Goal: Task Accomplishment & Management: Use online tool/utility

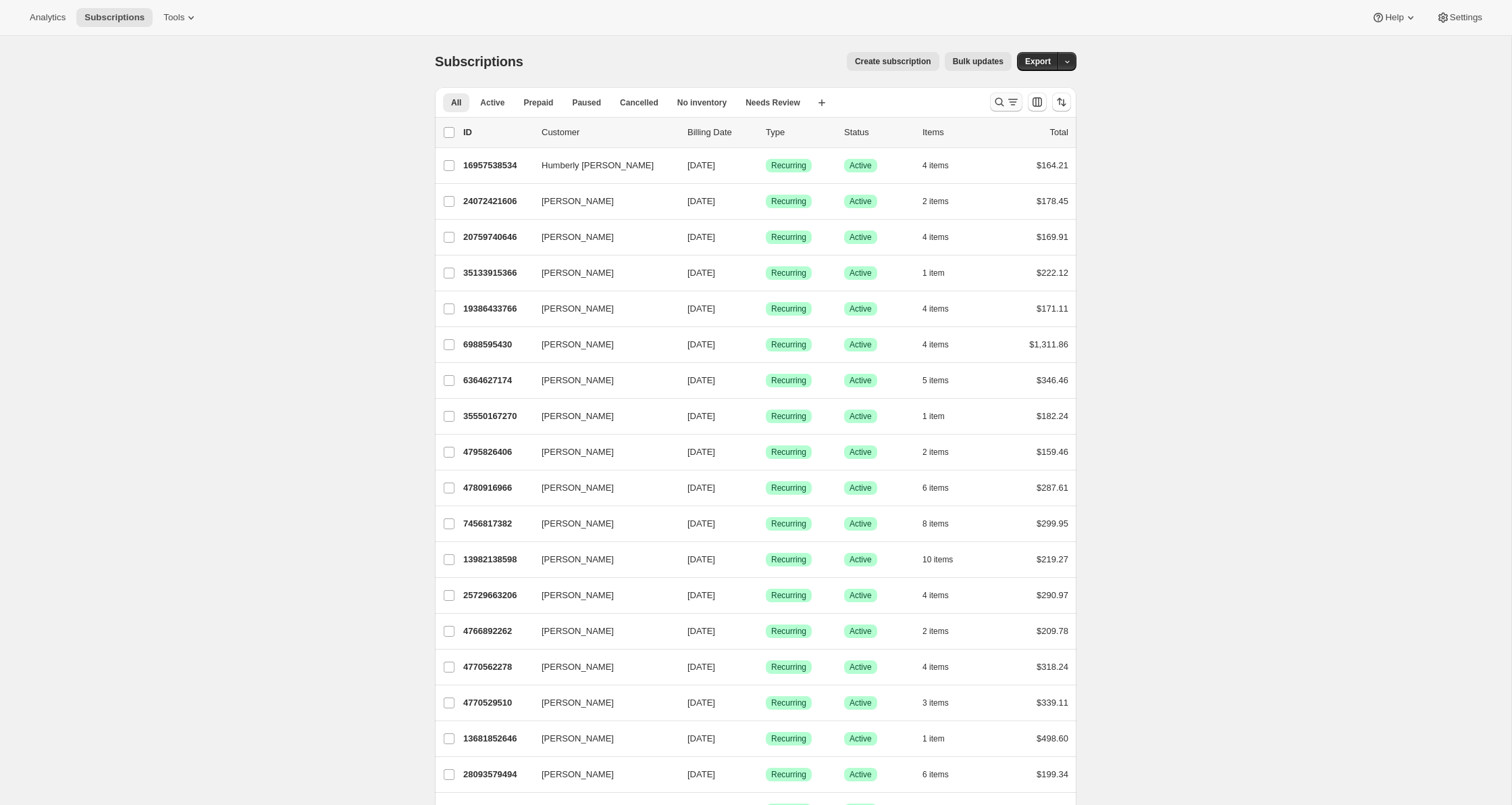
click at [1005, 98] on icon "Search and filter results" at bounding box center [999, 102] width 13 height 13
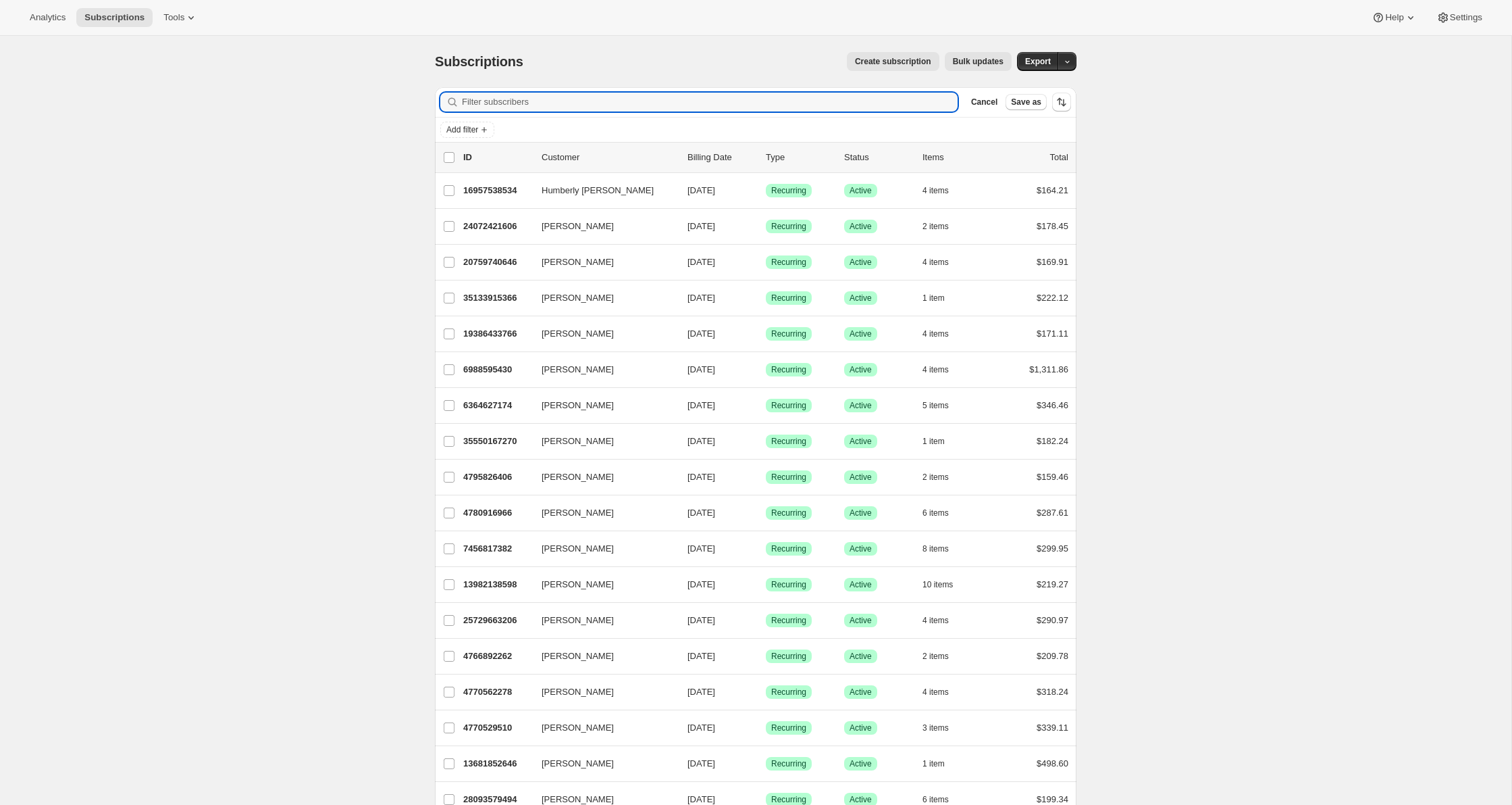
paste input "22012395750"
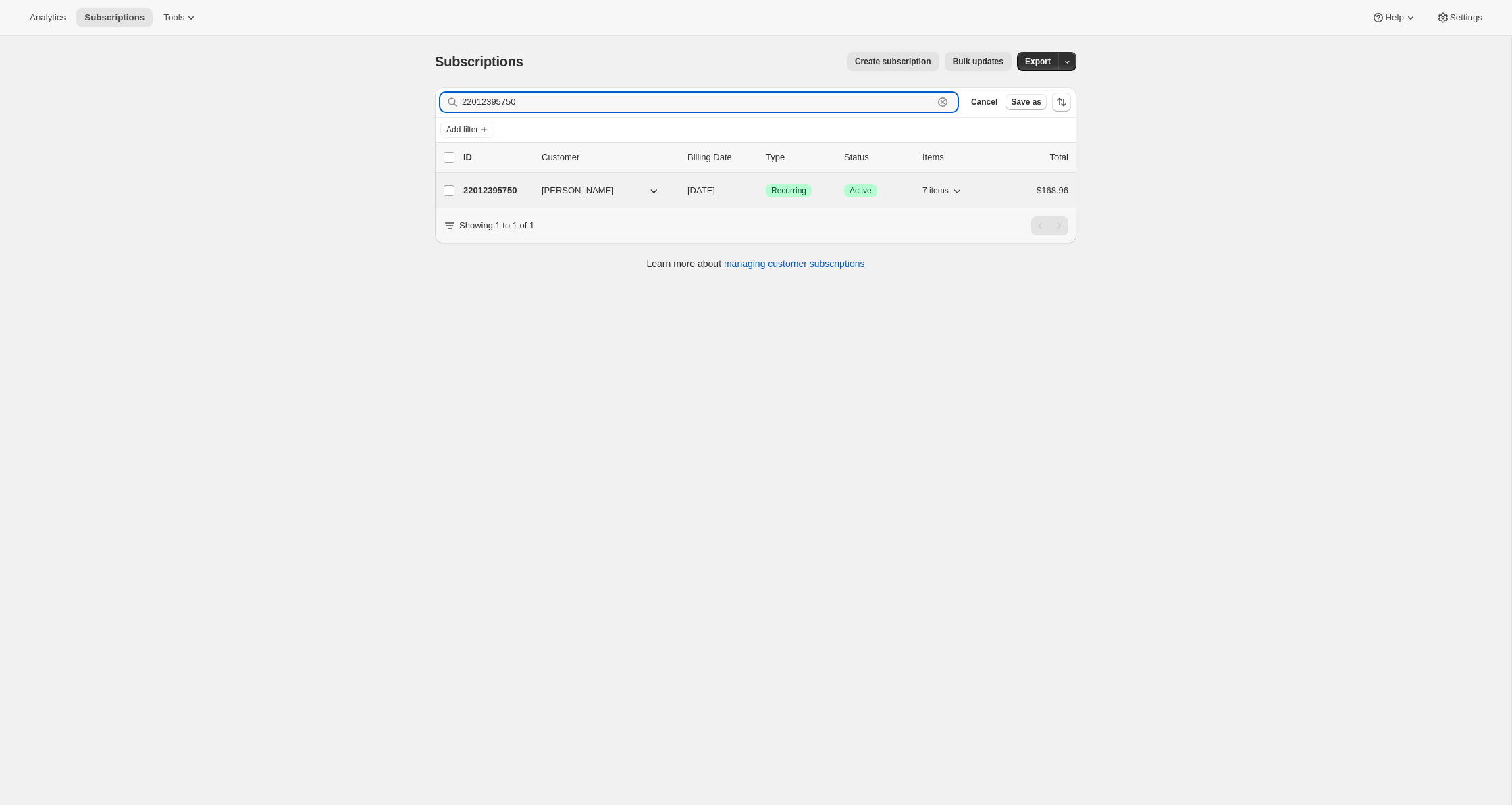
type input "22012395750"
click at [492, 192] on p "22012395750" at bounding box center [497, 190] width 68 height 13
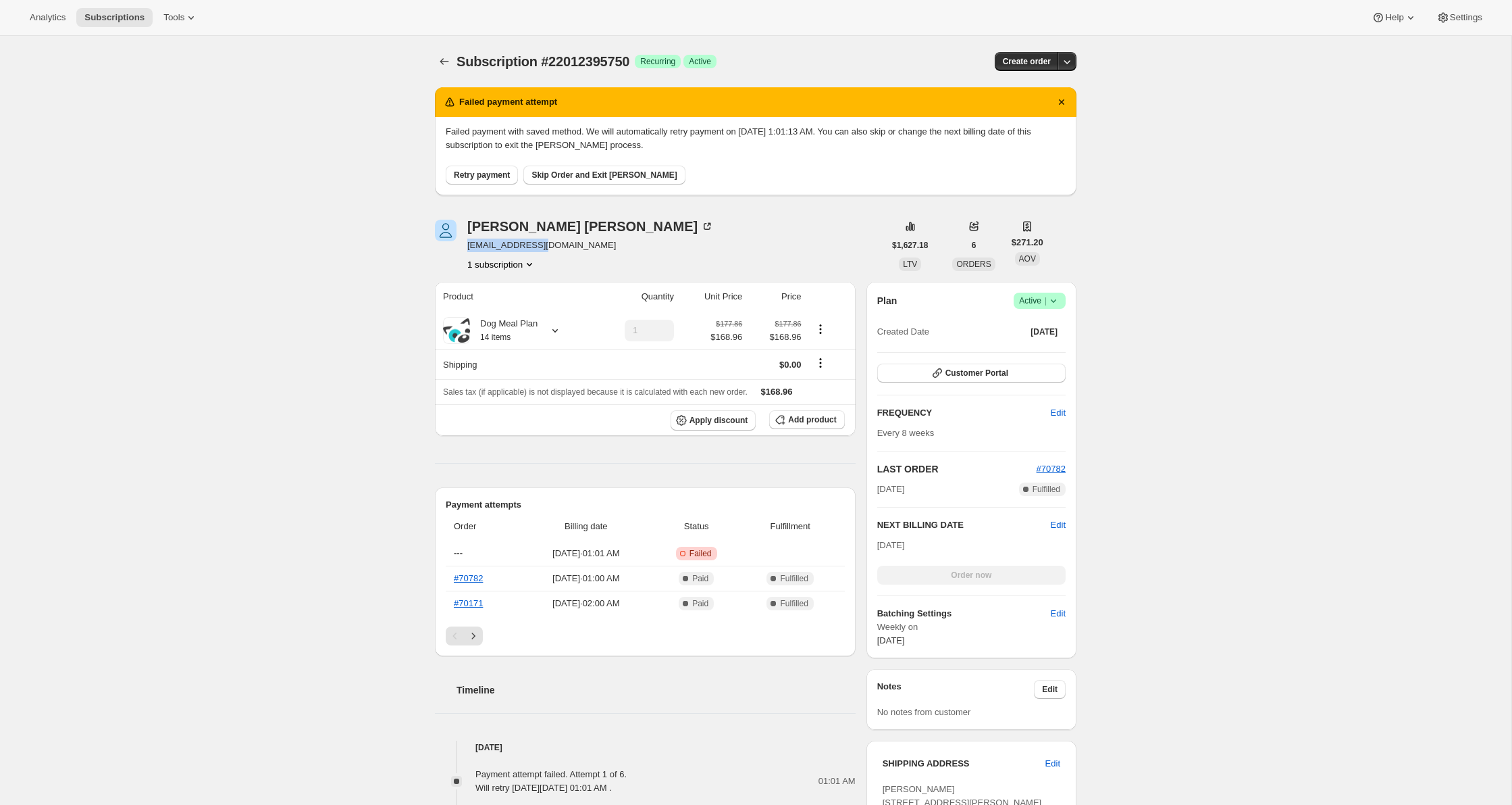
drag, startPoint x: 545, startPoint y: 246, endPoint x: 467, endPoint y: 248, distance: 78.0
click at [467, 248] on span "[EMAIL_ADDRESS][DOMAIN_NAME]" at bounding box center [590, 245] width 247 height 13
copy span "[EMAIL_ADDRESS][DOMAIN_NAME]"
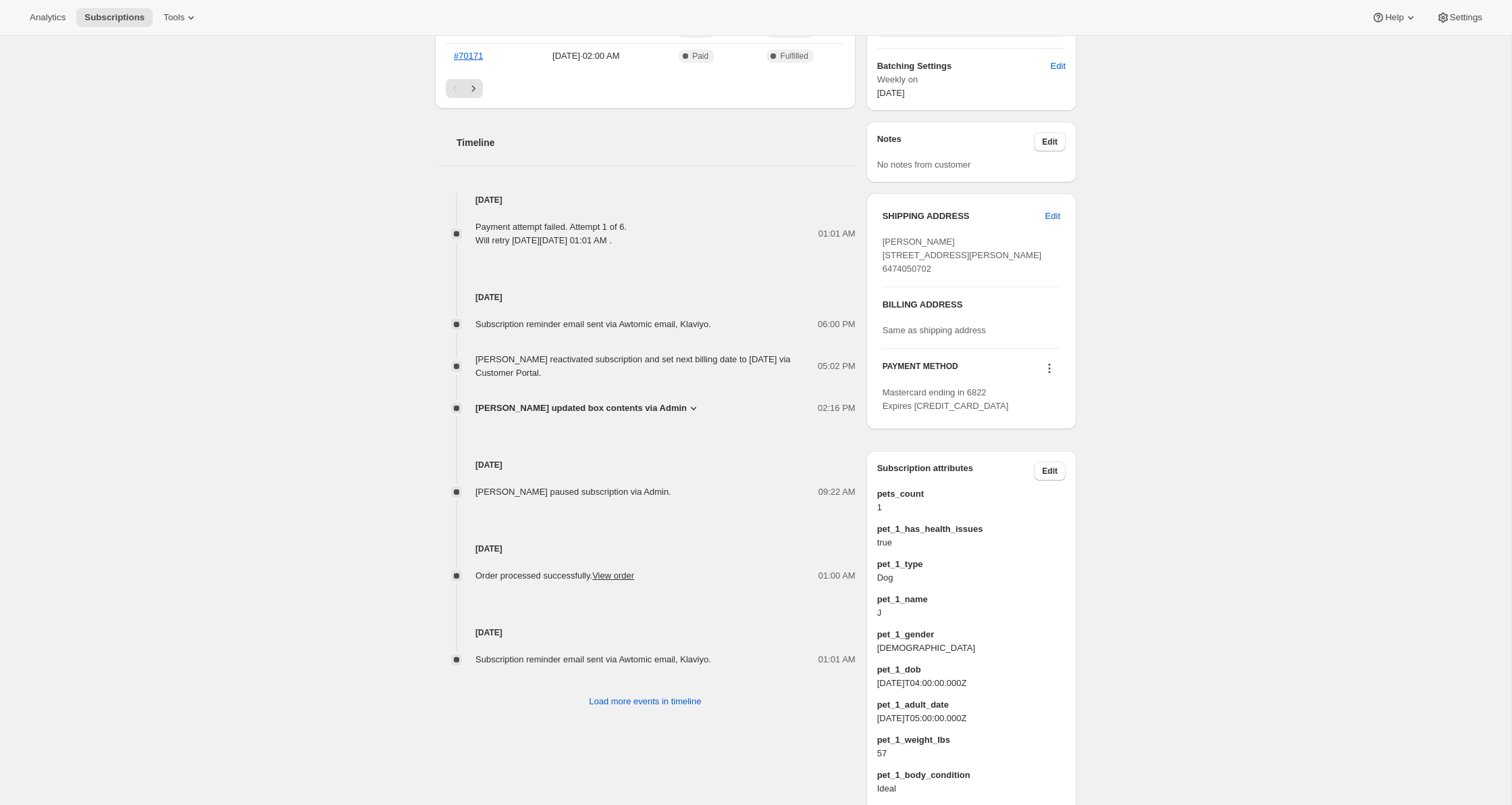
scroll to position [587, 0]
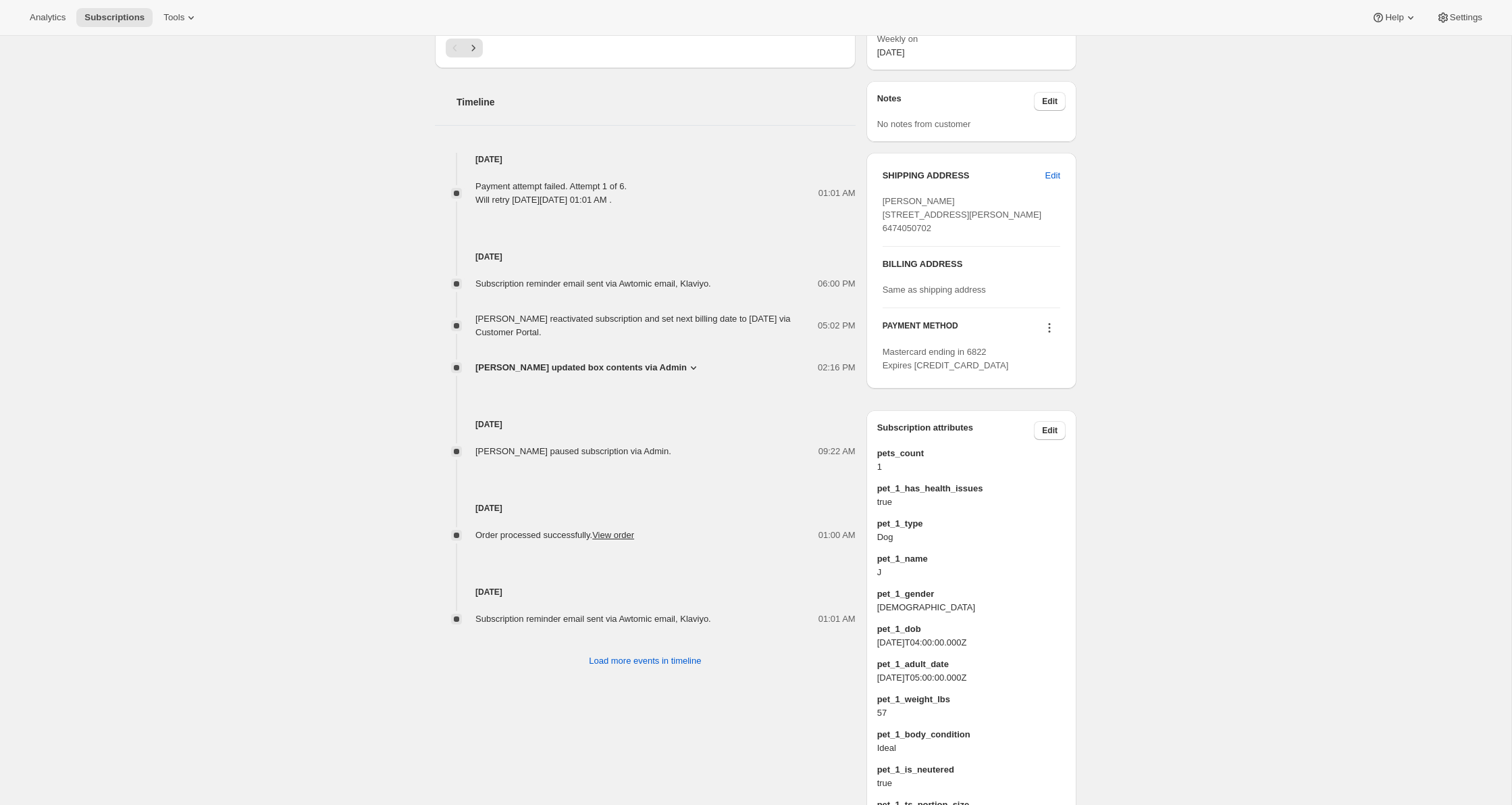
click at [1056, 335] on button at bounding box center [1050, 327] width 21 height 15
click at [1040, 383] on span "Send link to update card" at bounding box center [1046, 380] width 94 height 10
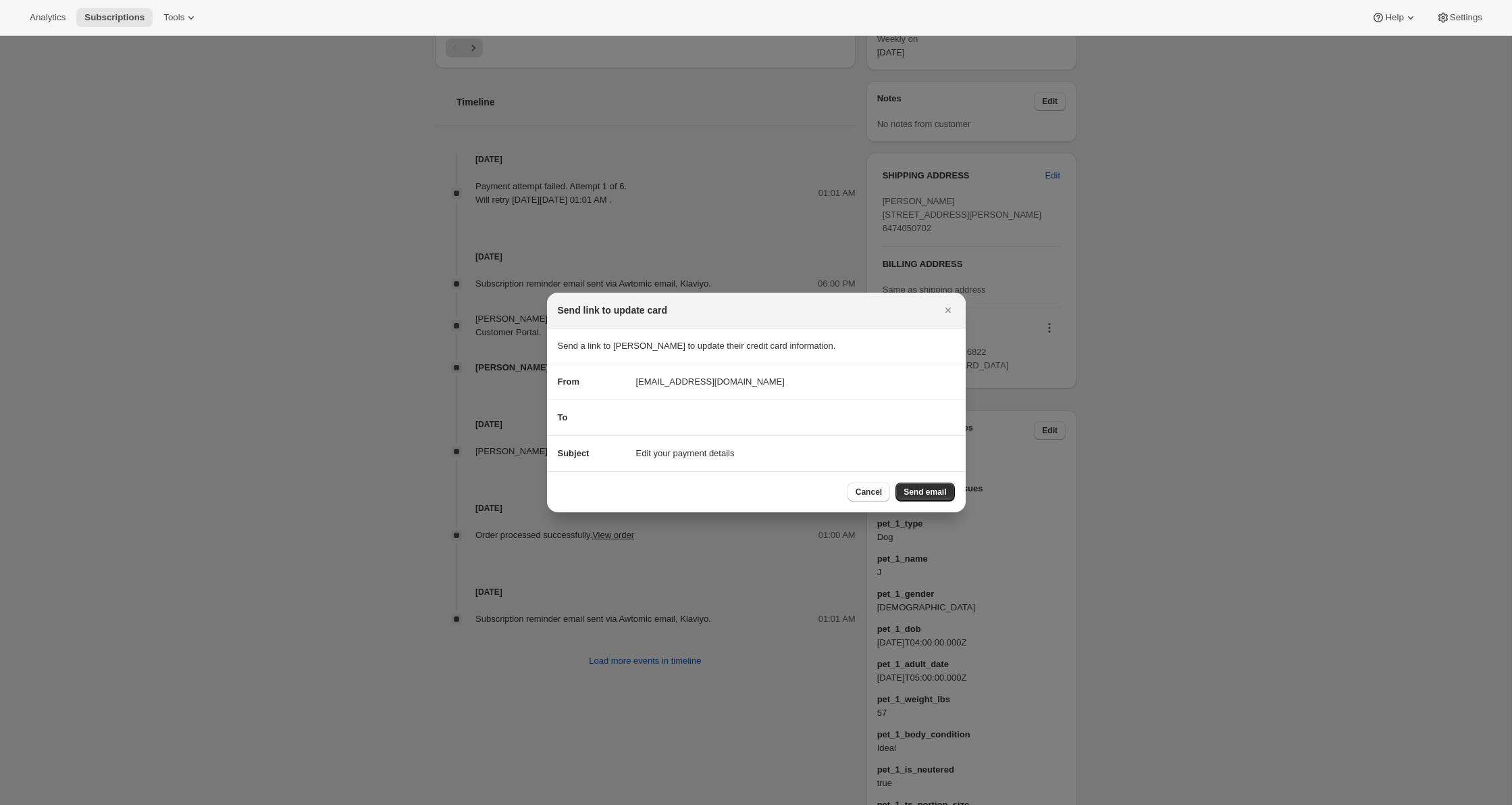
click at [921, 489] on span "Send email" at bounding box center [925, 492] width 43 height 11
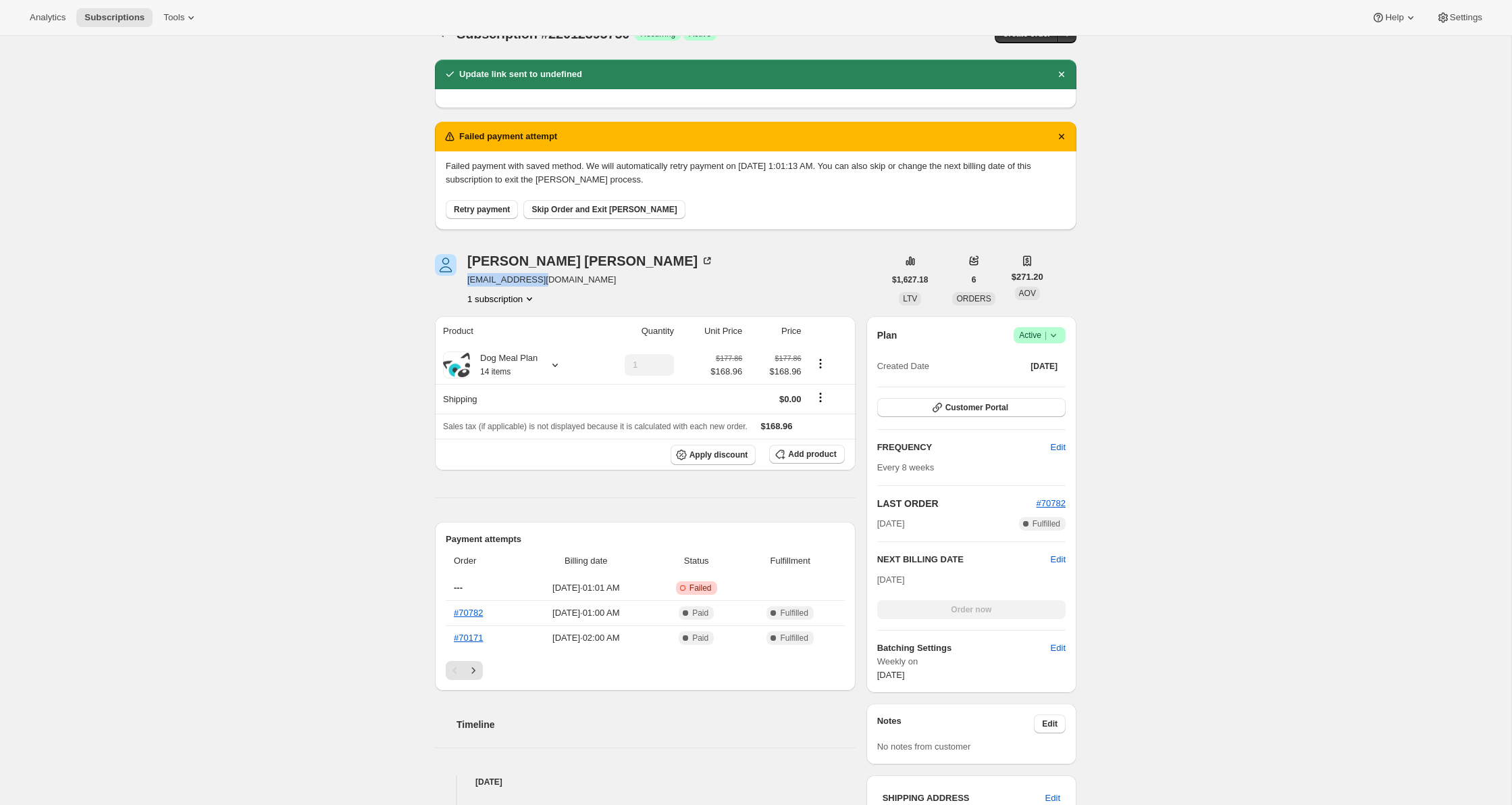
scroll to position [0, 0]
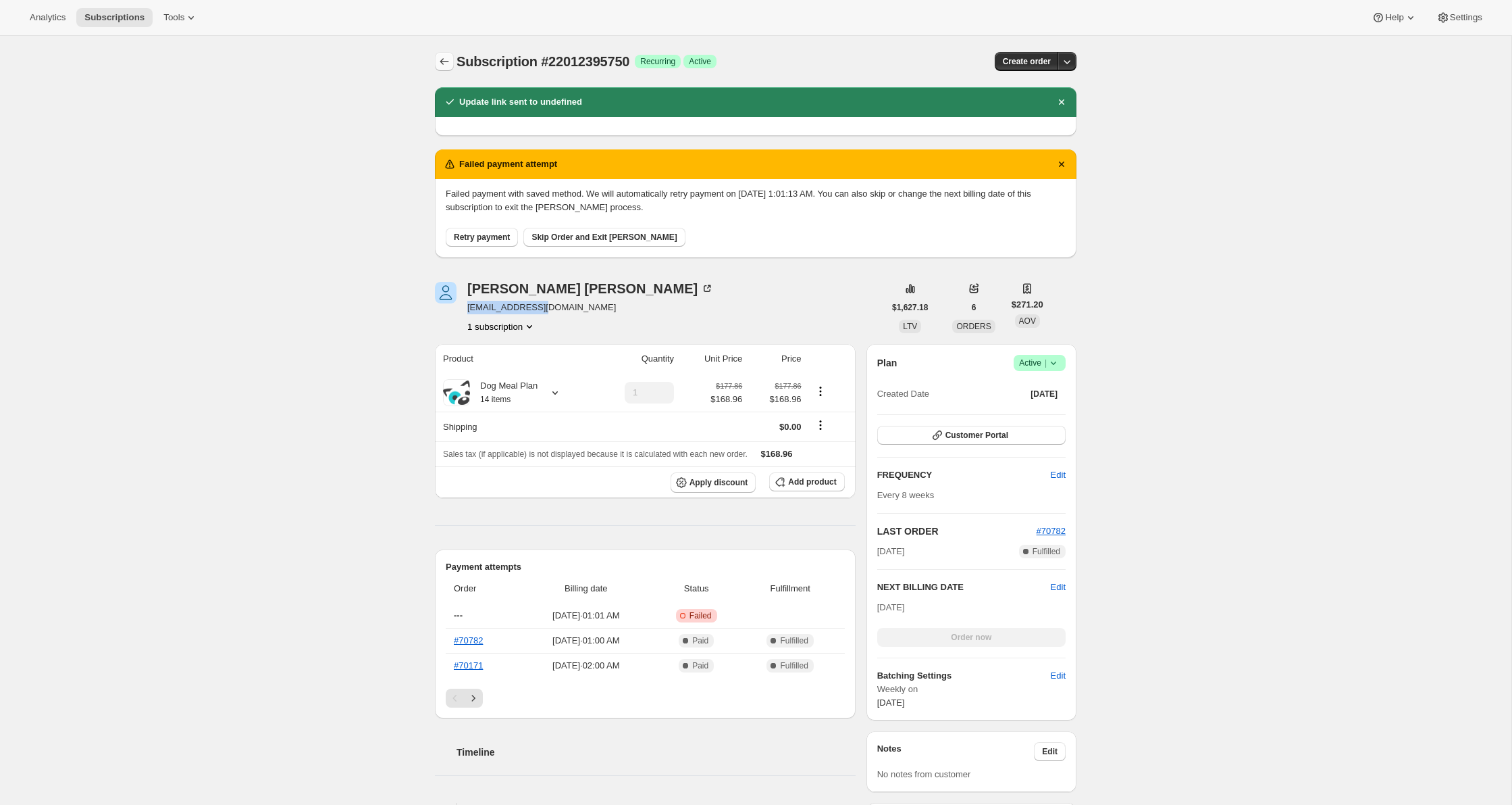
click at [445, 62] on icon "Subscriptions" at bounding box center [444, 61] width 13 height 13
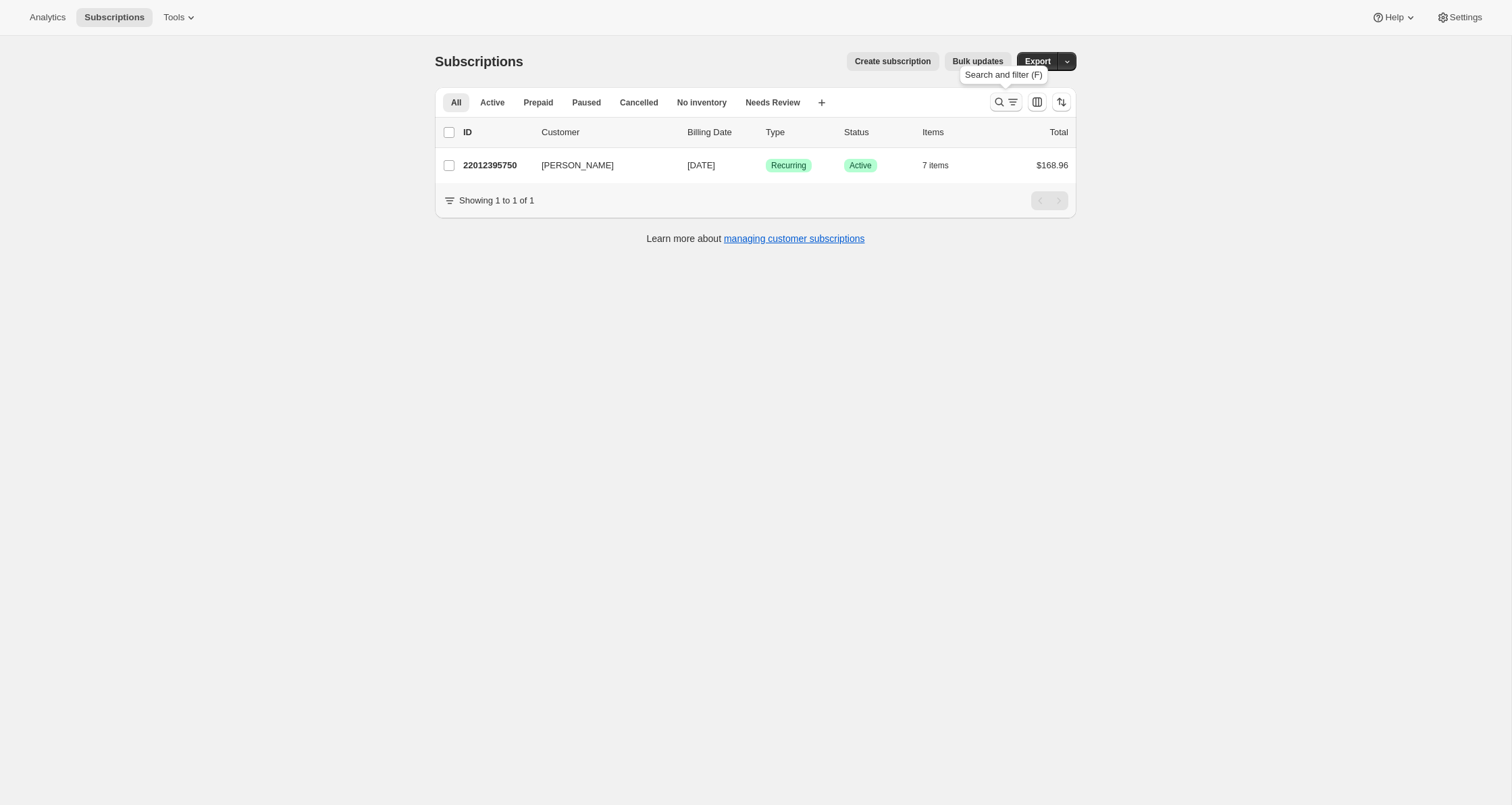
click at [1004, 107] on icon "Search and filter results" at bounding box center [999, 102] width 13 height 13
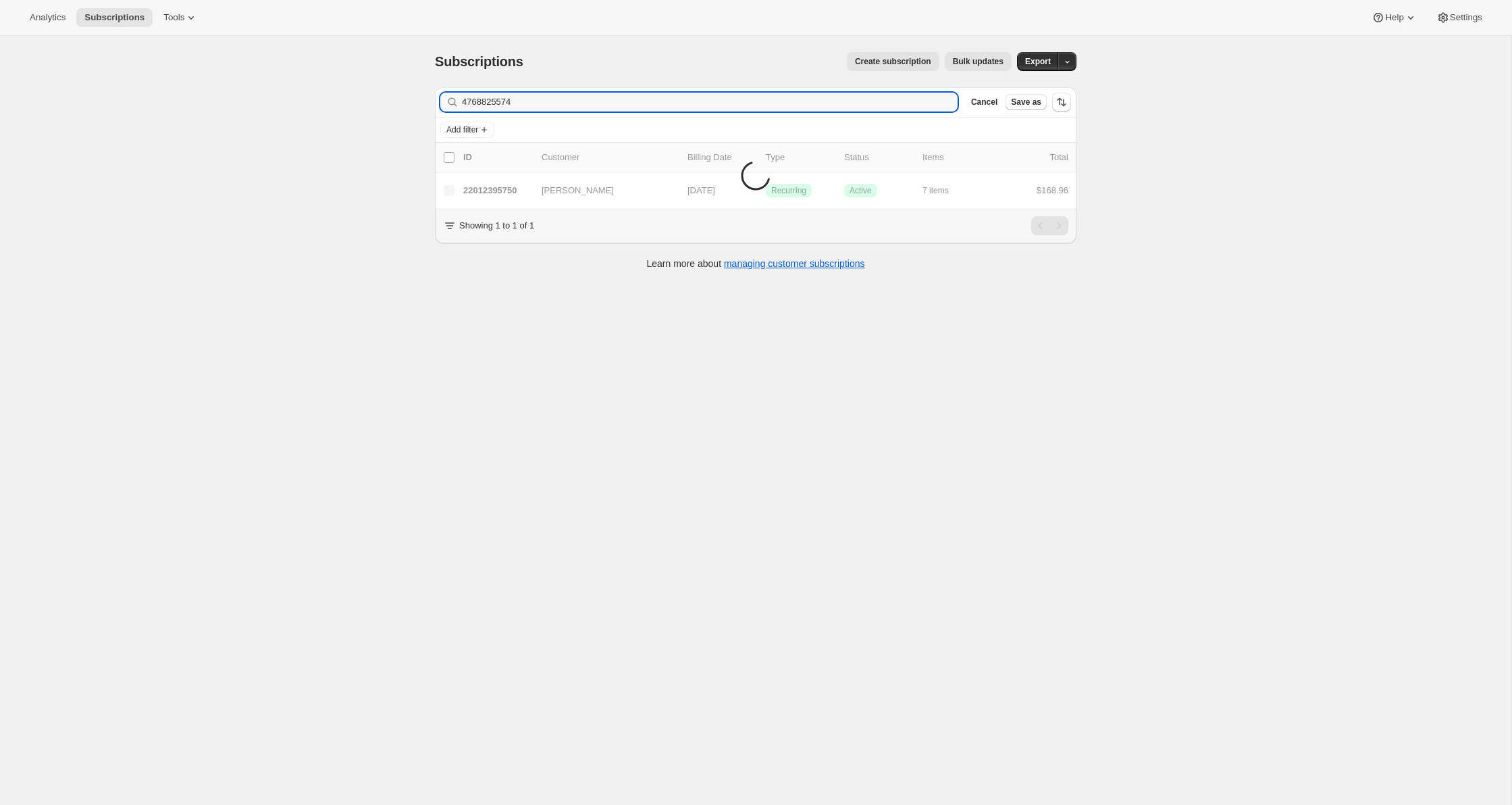
type input "4768825574"
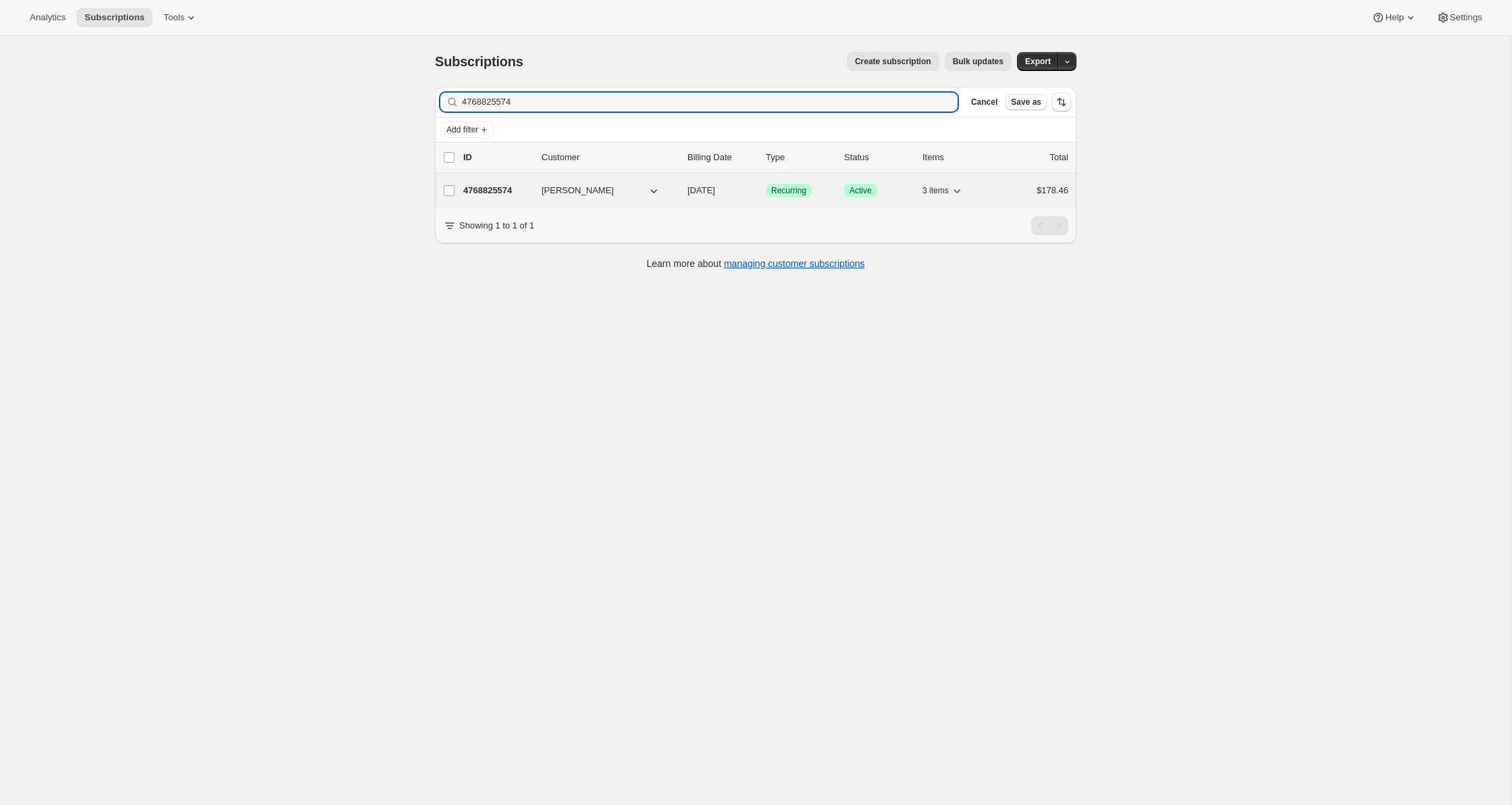
click at [501, 186] on p "4768825574" at bounding box center [497, 190] width 68 height 13
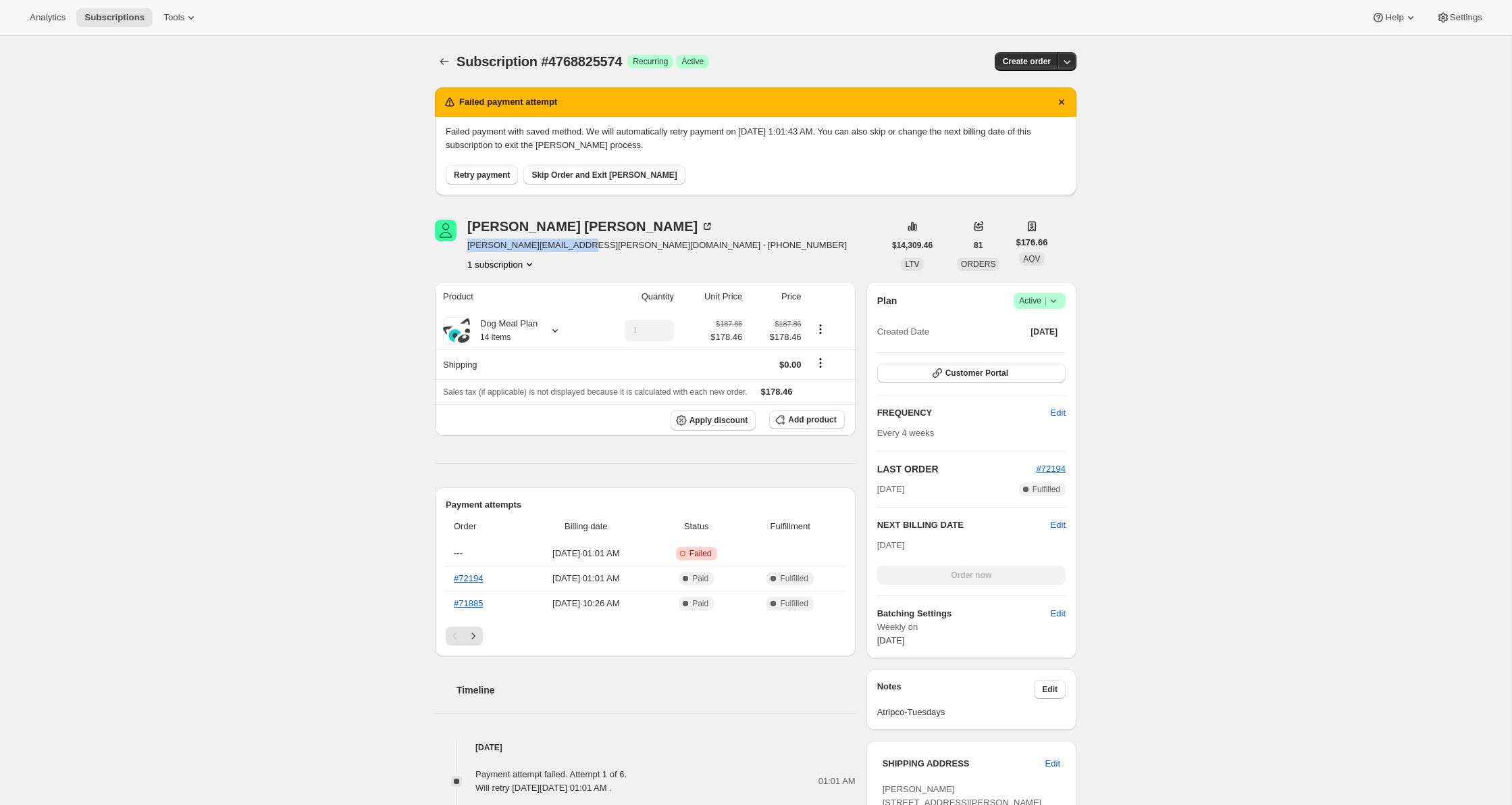
drag, startPoint x: 584, startPoint y: 245, endPoint x: 465, endPoint y: 246, distance: 119.0
click at [465, 246] on div "[PERSON_NAME] [PERSON_NAME][EMAIL_ADDRESS][PERSON_NAME][DOMAIN_NAME] · [PHONE_N…" at bounding box center [659, 245] width 449 height 52
copy span "[PERSON_NAME][EMAIL_ADDRESS][PERSON_NAME][DOMAIN_NAME]"
click at [582, 245] on span "[PERSON_NAME][EMAIL_ADDRESS][PERSON_NAME][DOMAIN_NAME] · [PHONE_NUMBER]" at bounding box center [657, 245] width 380 height 13
drag, startPoint x: 580, startPoint y: 245, endPoint x: 464, endPoint y: 250, distance: 116.1
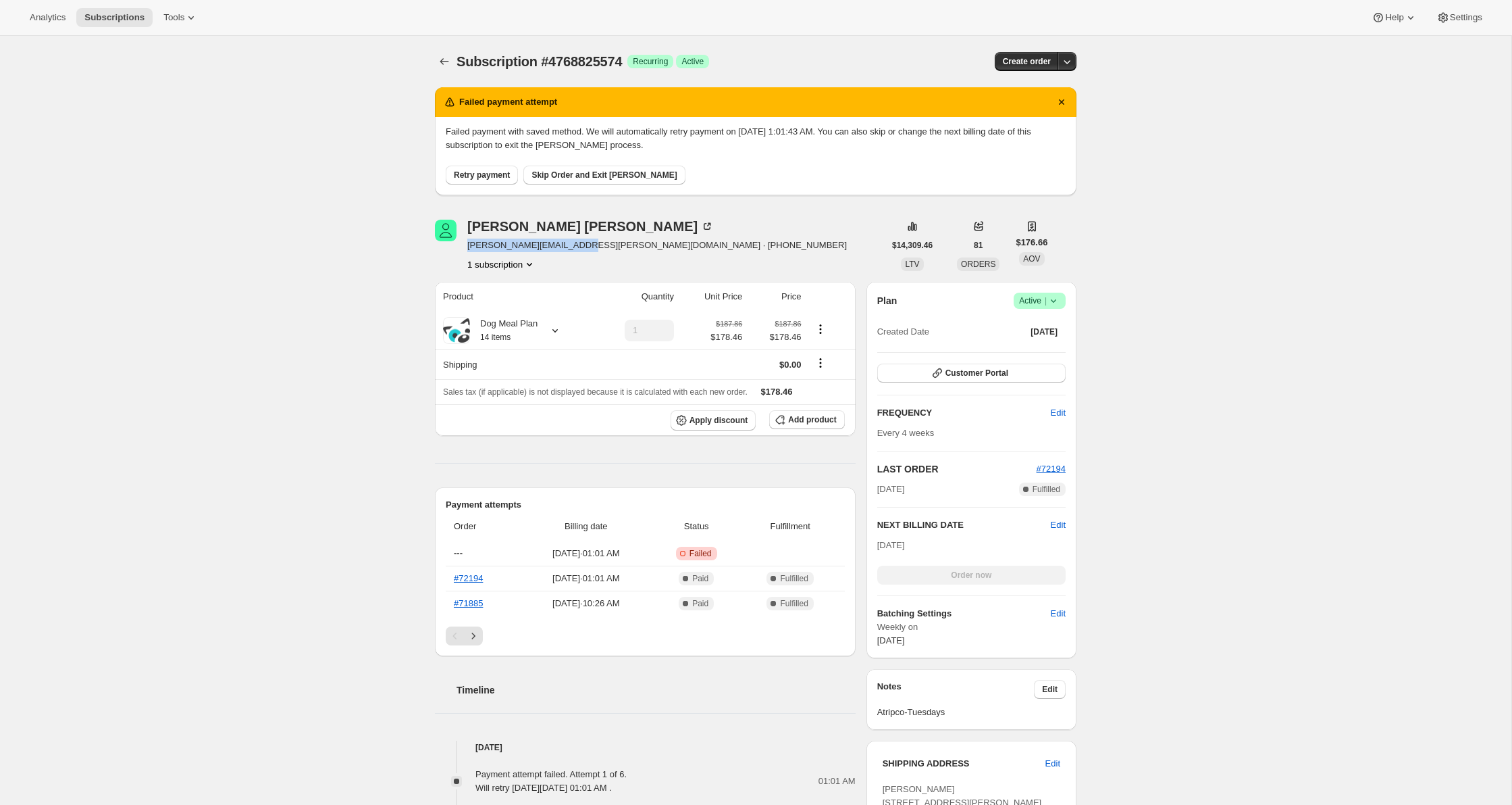
click at [464, 250] on div "[PERSON_NAME] [PERSON_NAME][EMAIL_ADDRESS][PERSON_NAME][DOMAIN_NAME] · [PHONE_N…" at bounding box center [659, 245] width 449 height 52
copy span "[PERSON_NAME][EMAIL_ADDRESS][PERSON_NAME][DOMAIN_NAME]"
click at [442, 62] on icon "Subscriptions" at bounding box center [444, 61] width 13 height 13
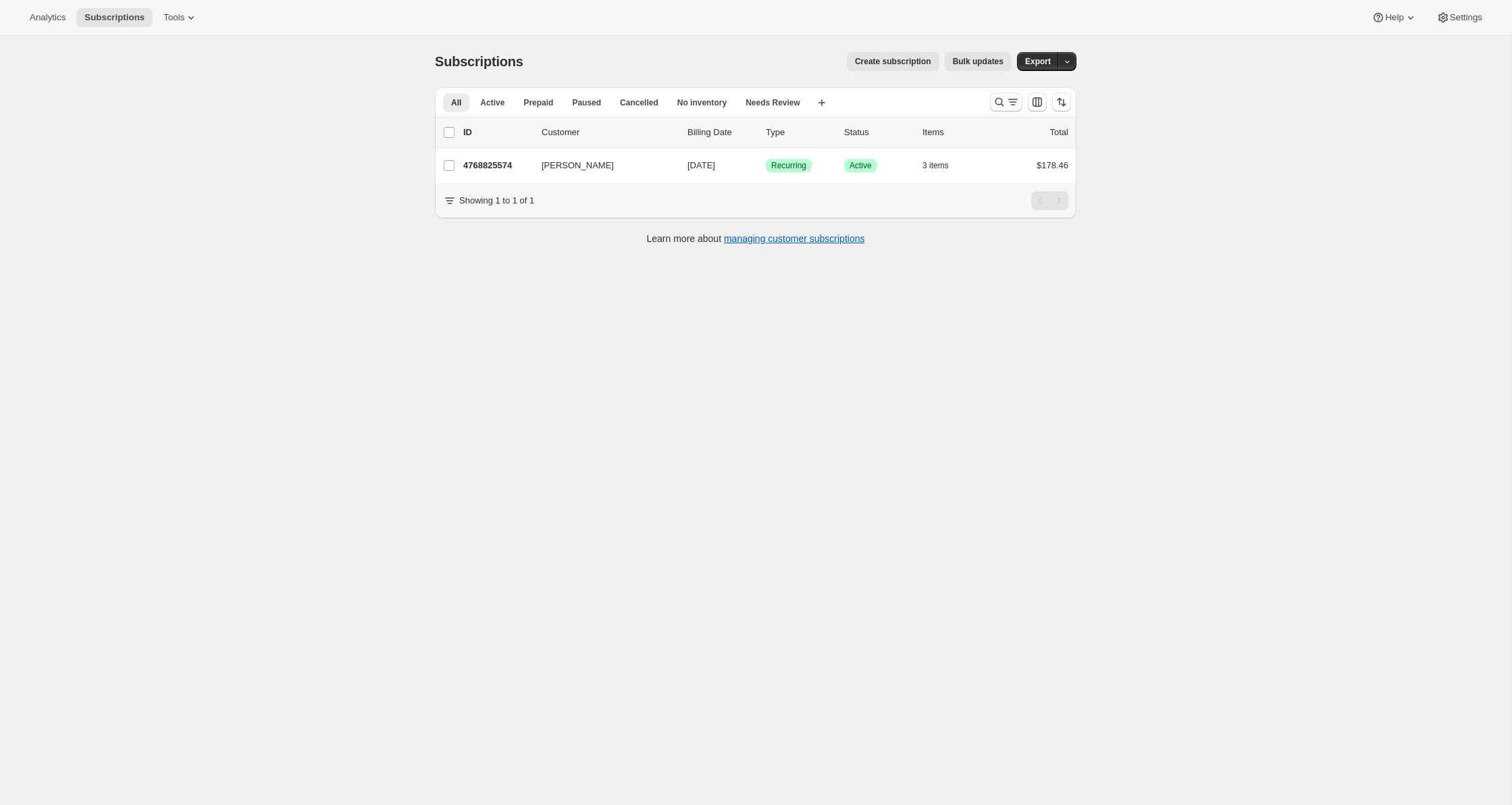
click at [1018, 106] on icon "Search and filter results" at bounding box center [1012, 102] width 13 height 13
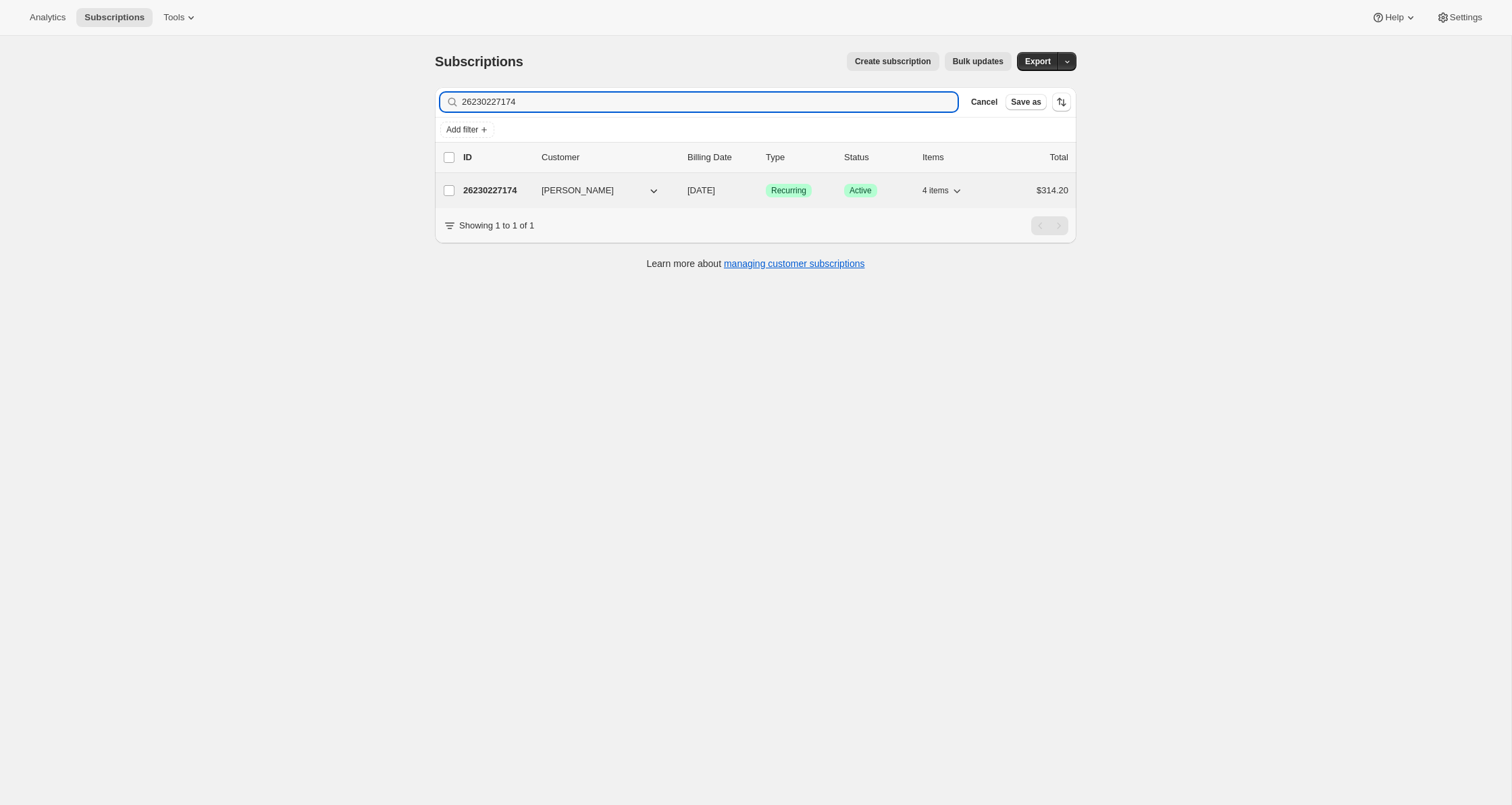
type input "26230227174"
click at [502, 187] on p "26230227174" at bounding box center [497, 190] width 68 height 13
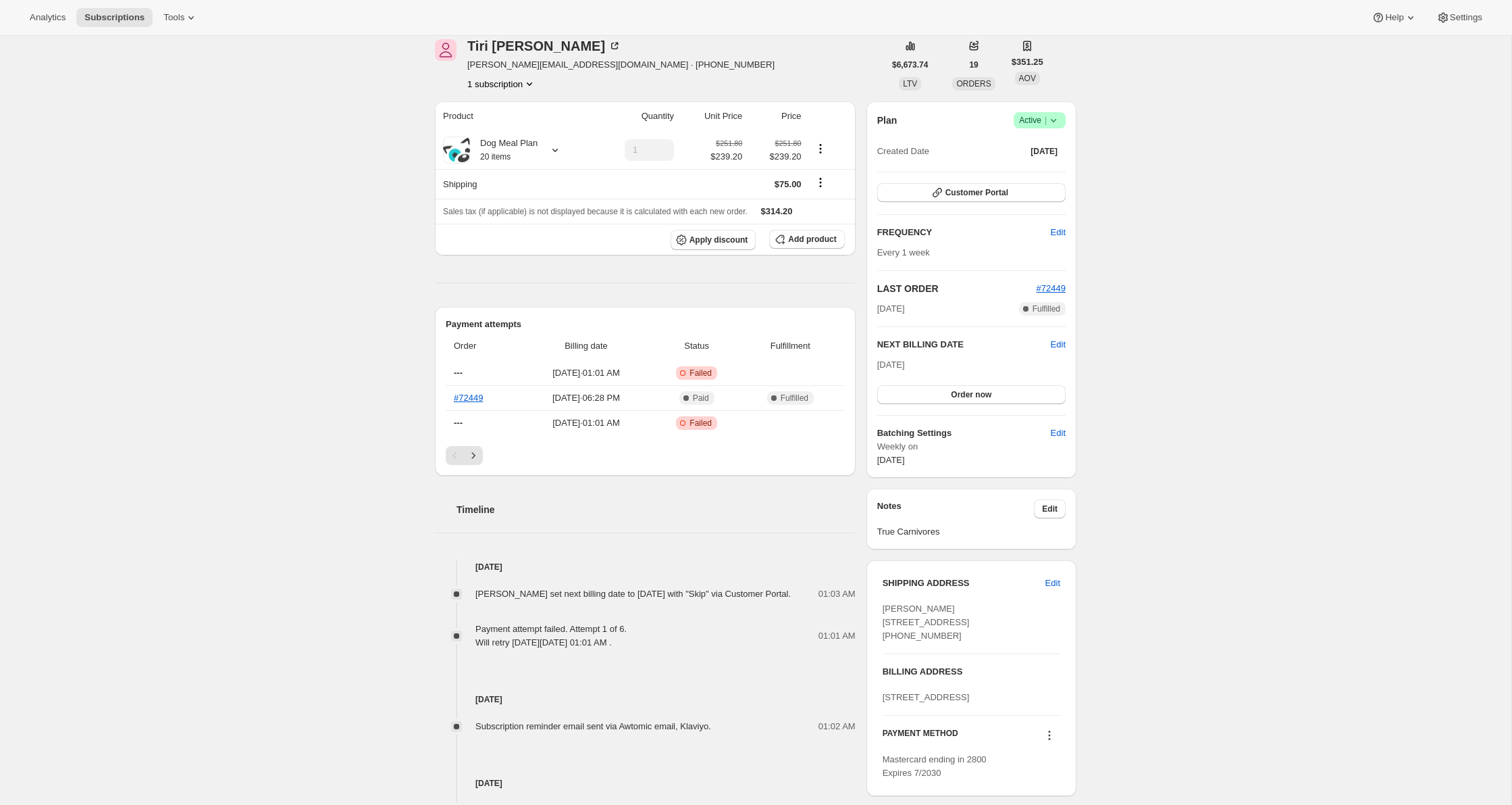
scroll to position [177, 0]
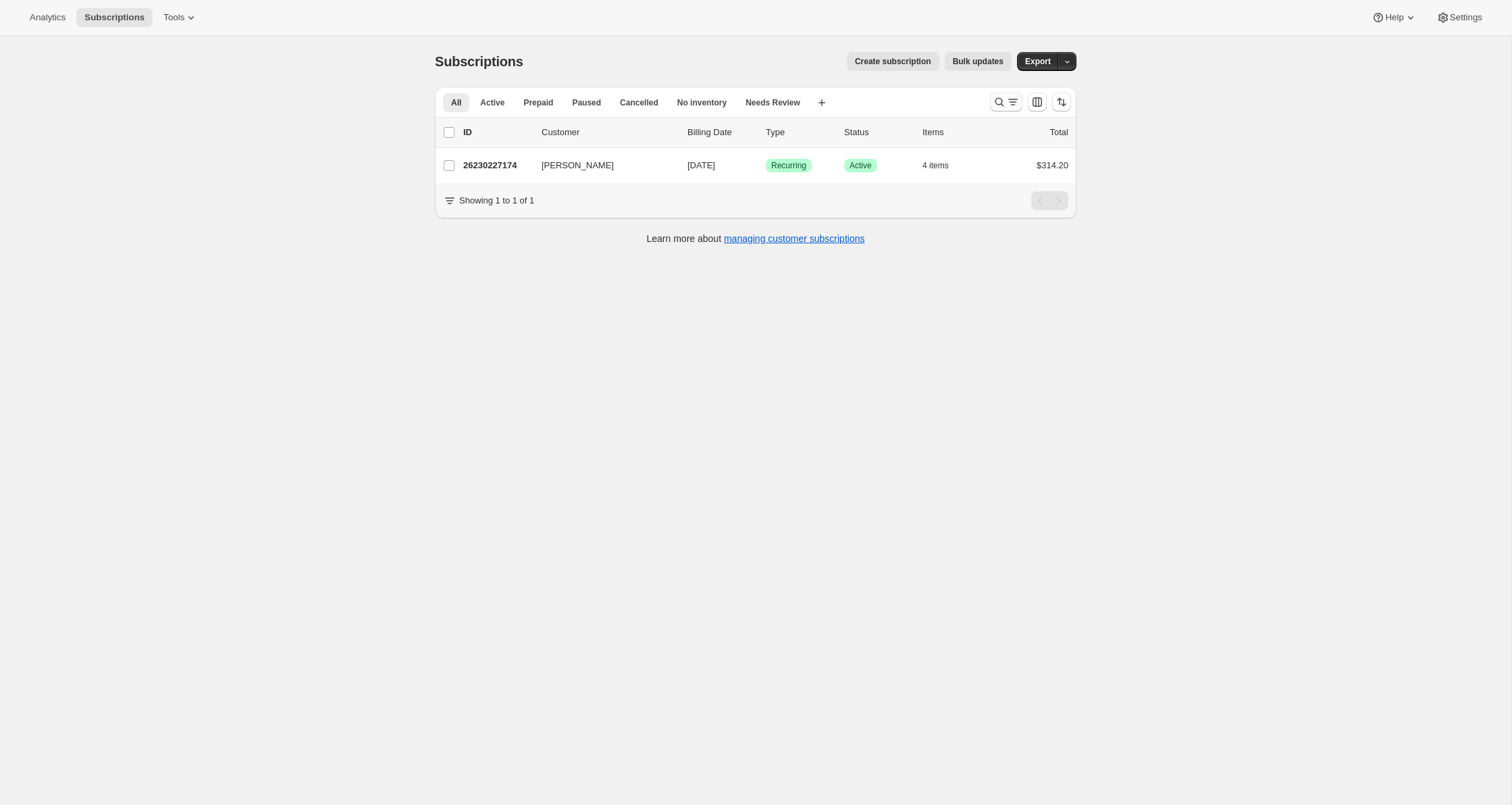
click at [1009, 101] on icon "Search and filter results" at bounding box center [1012, 102] width 13 height 13
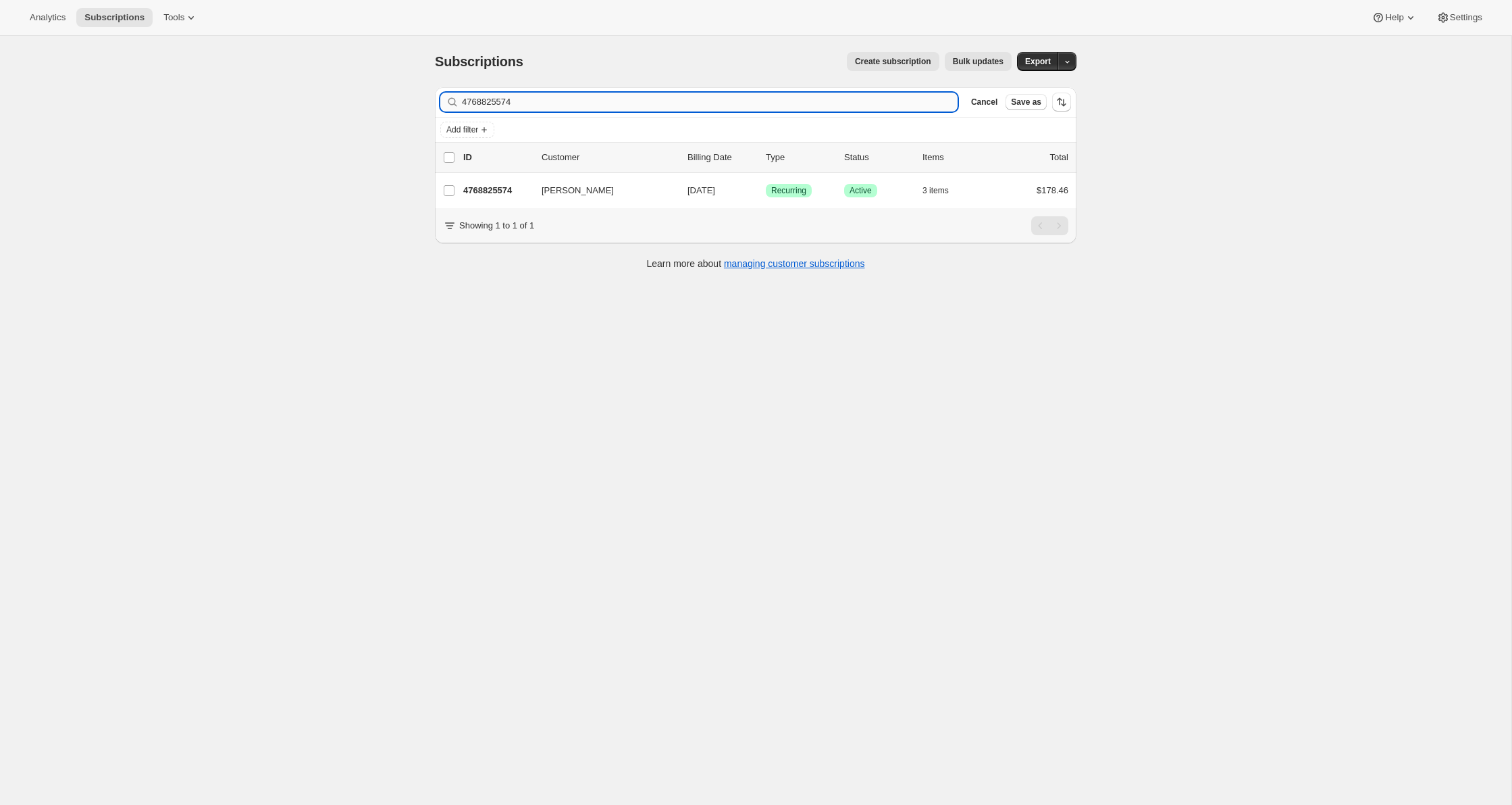
type input "4768825574"
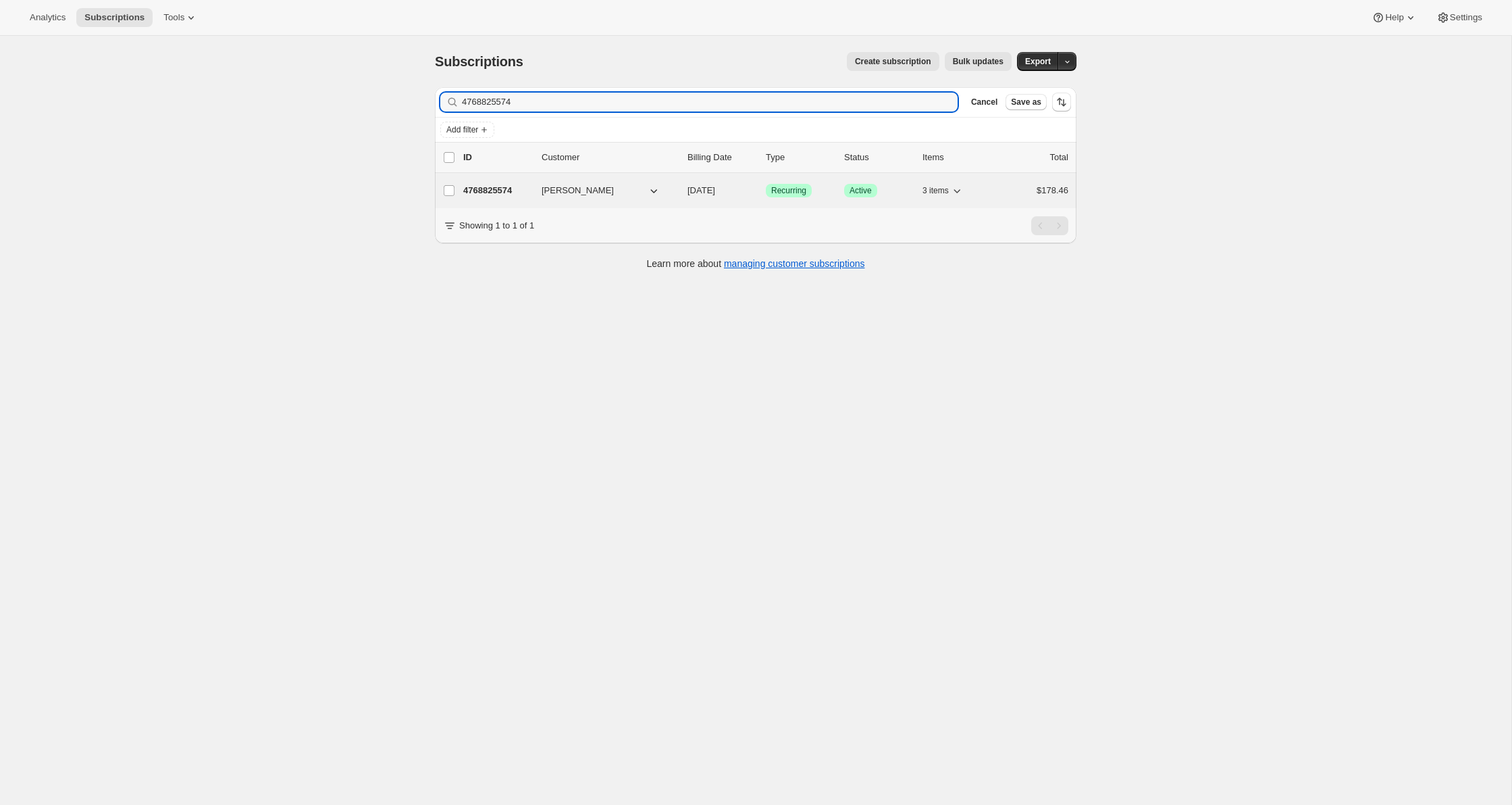
click at [506, 191] on p "4768825574" at bounding box center [497, 190] width 68 height 13
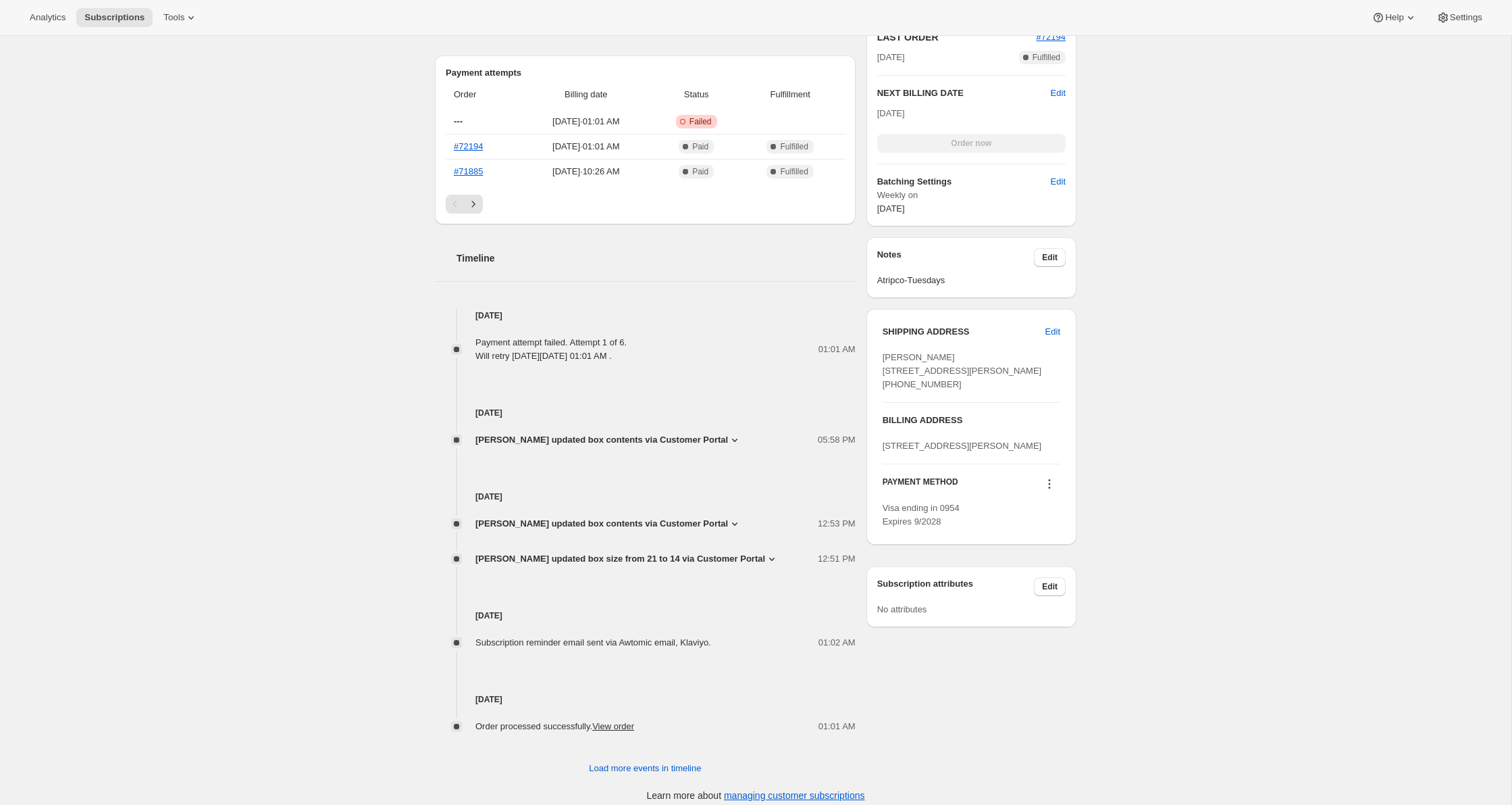
scroll to position [442, 0]
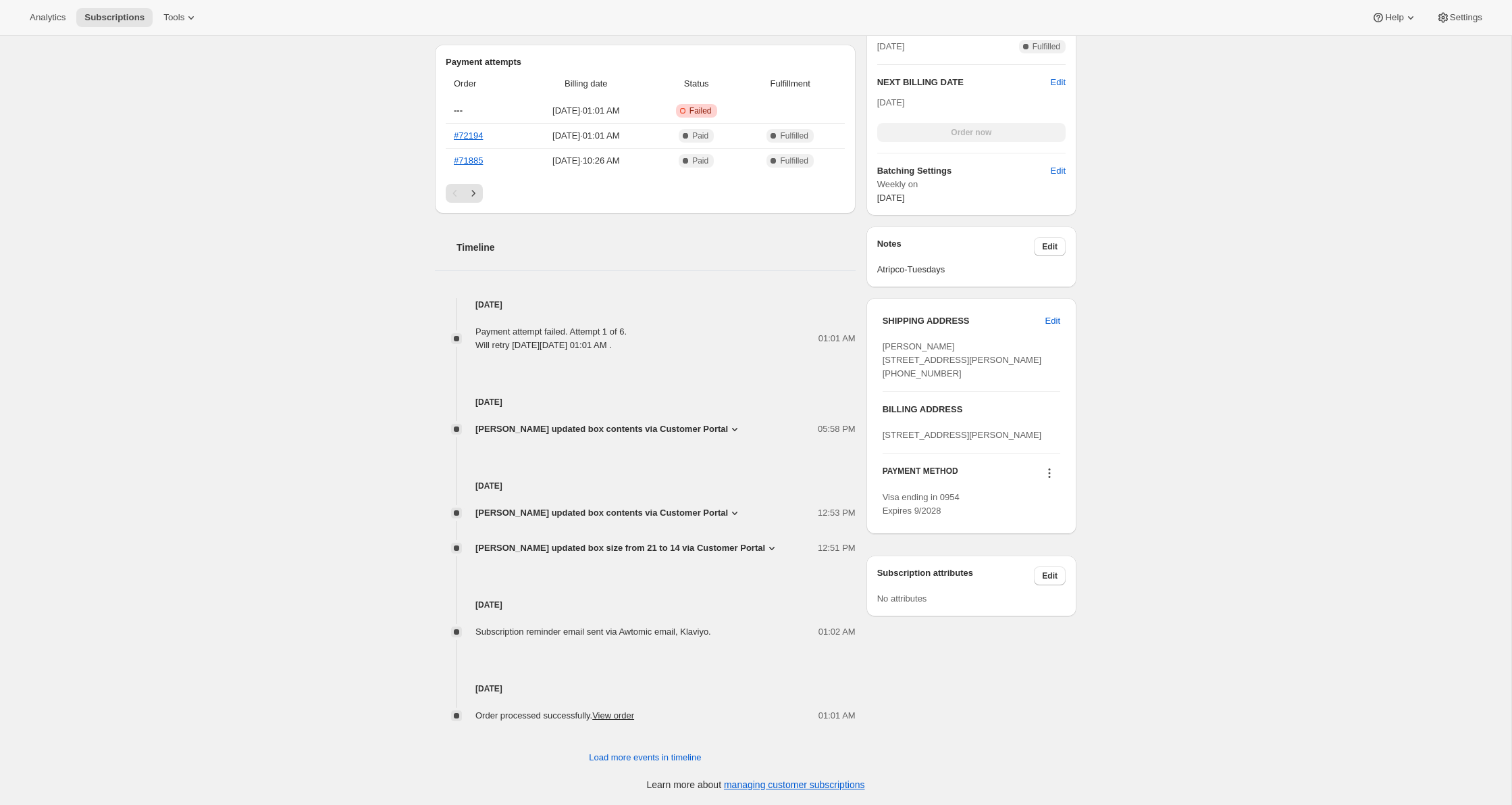
click at [1043, 480] on icon at bounding box center [1049, 472] width 13 height 13
click at [1023, 568] on span "Send link to update card" at bounding box center [1046, 565] width 94 height 10
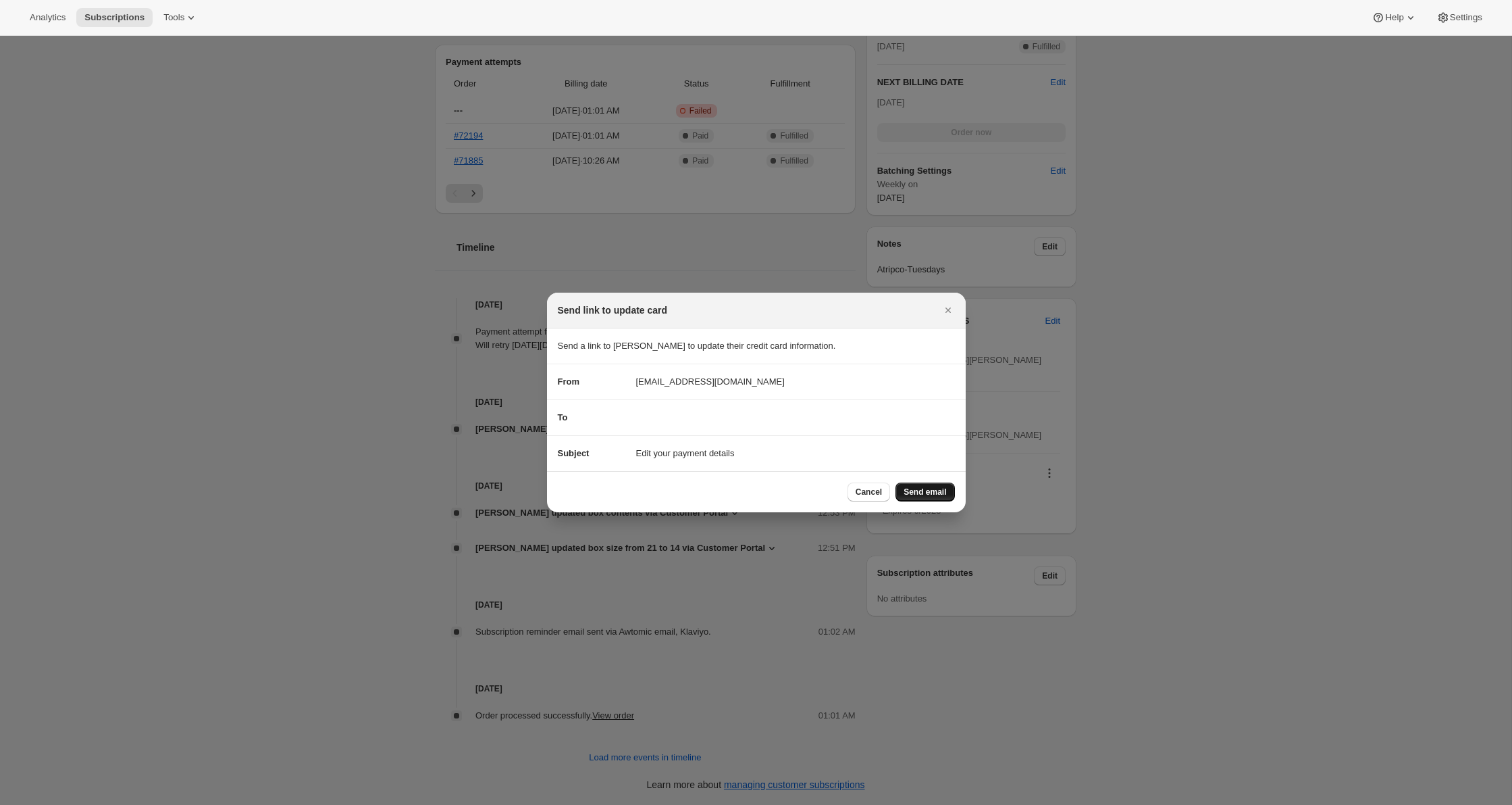
click at [913, 496] on span "Send email" at bounding box center [925, 492] width 43 height 11
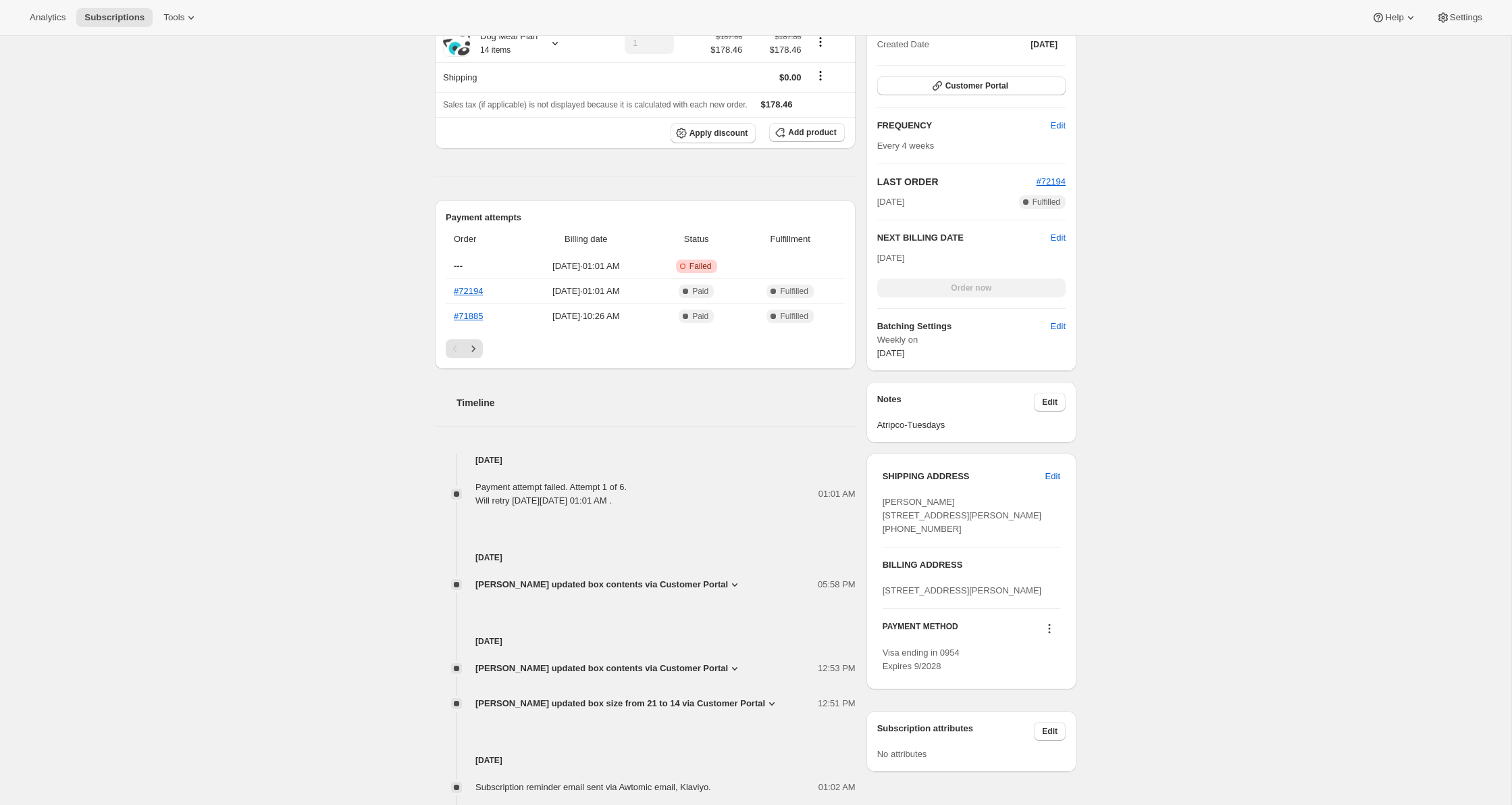
scroll to position [0, 0]
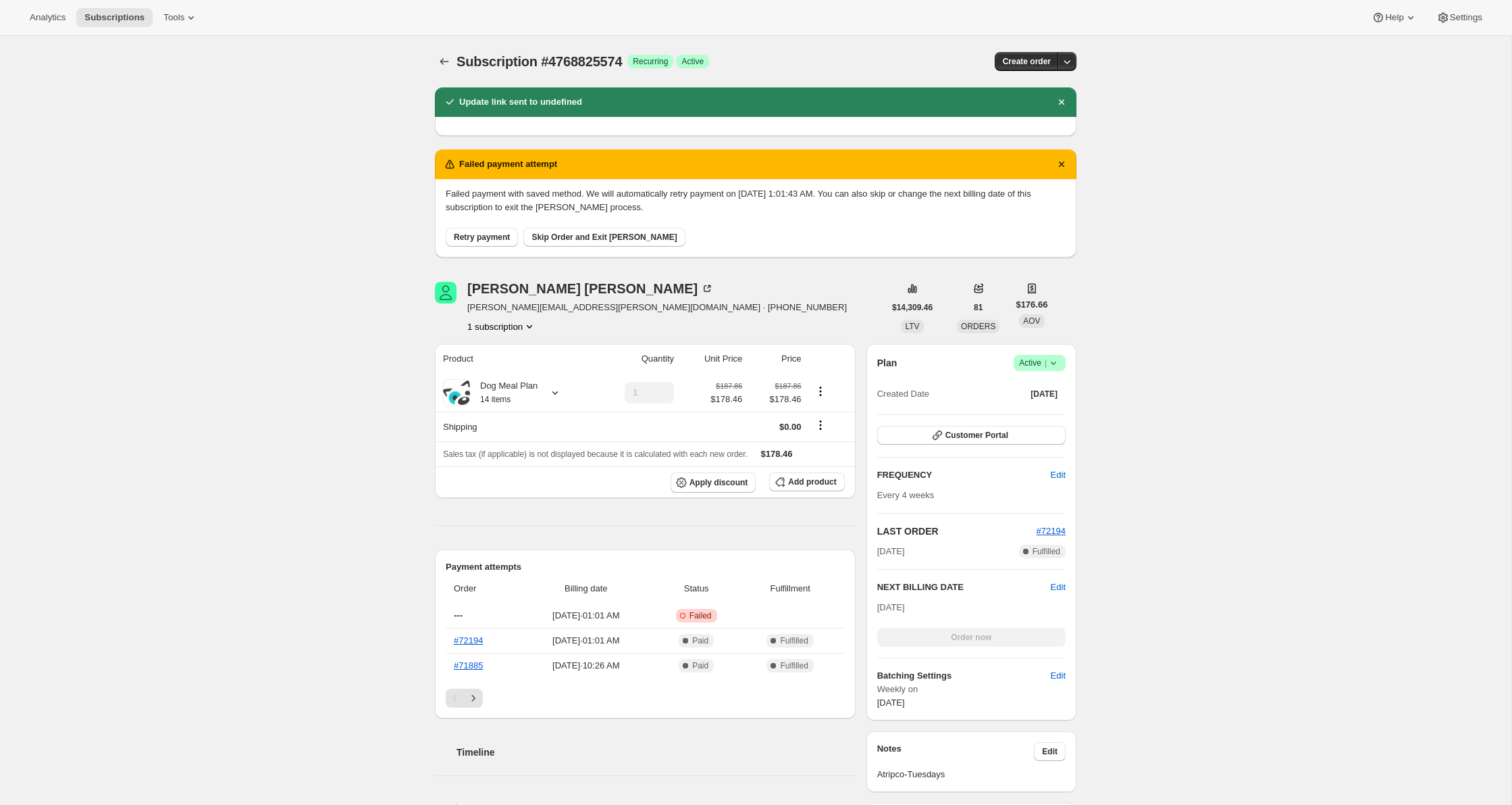
click at [435, 71] on div "Subscription #4768825574. This page is ready Subscription #4768825574 Success R…" at bounding box center [756, 62] width 642 height 52
click at [438, 68] on icon "Subscriptions" at bounding box center [444, 61] width 13 height 13
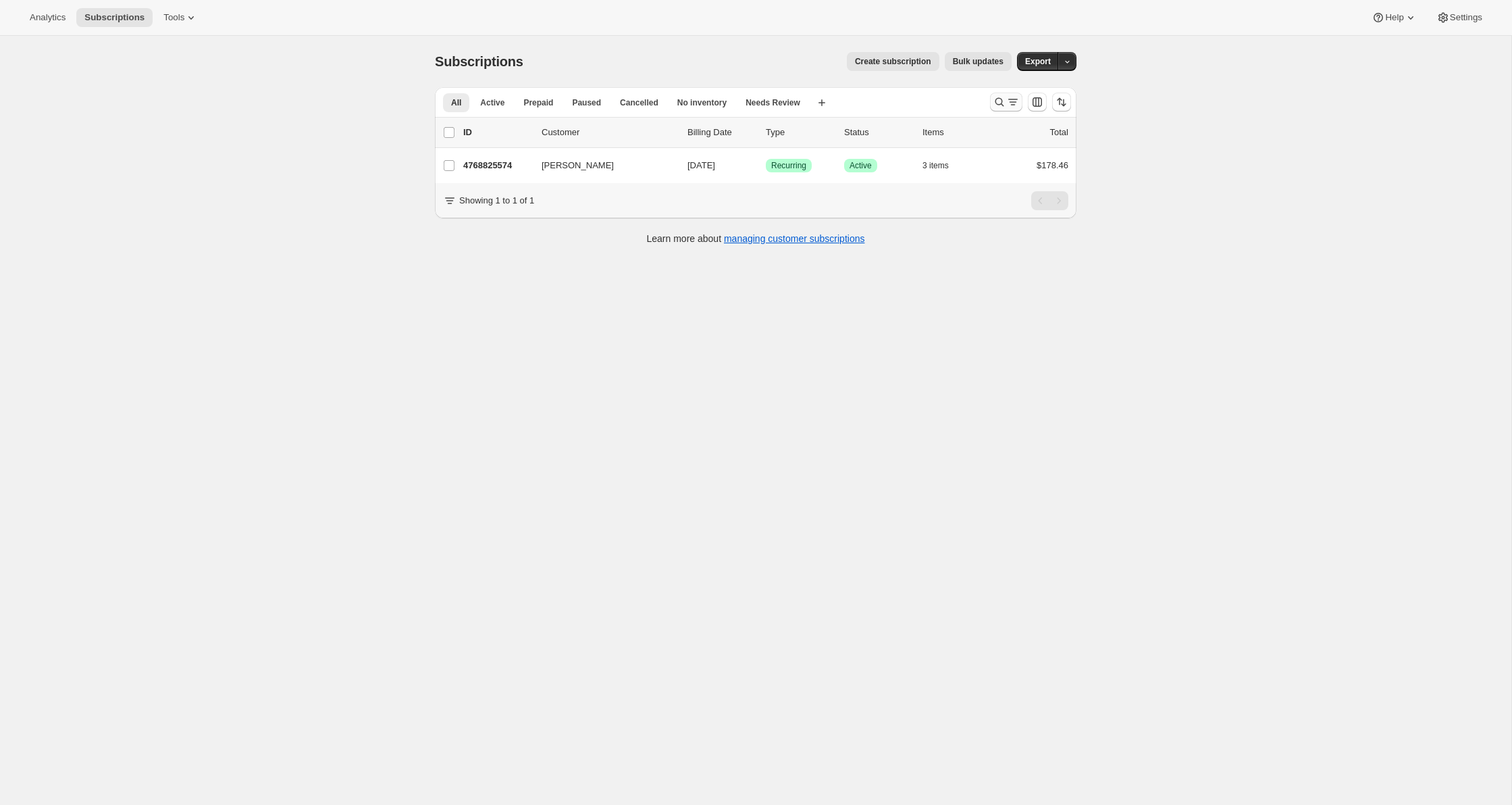
click at [996, 101] on icon "Search and filter results" at bounding box center [999, 102] width 13 height 13
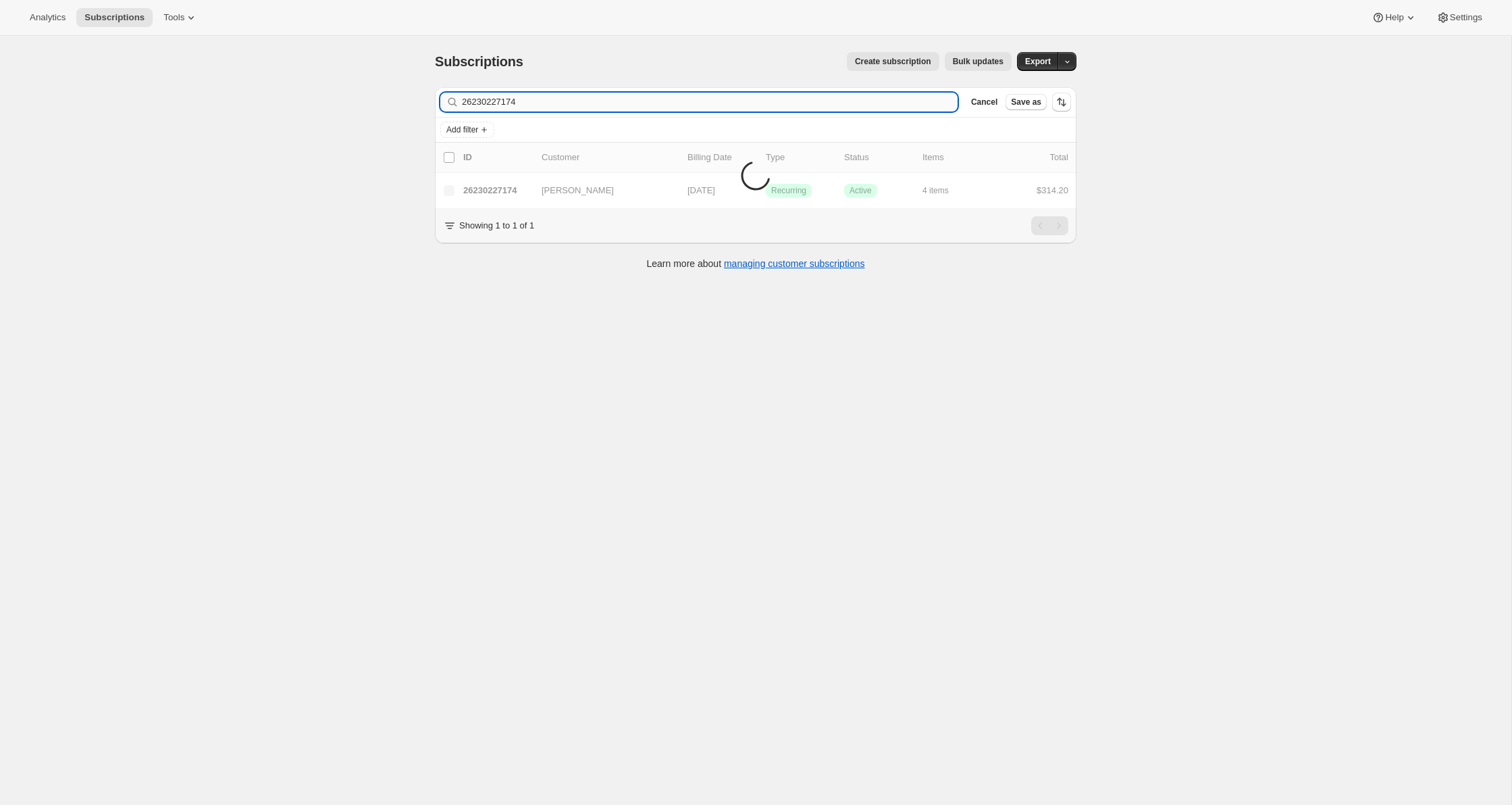
type input "26230227174"
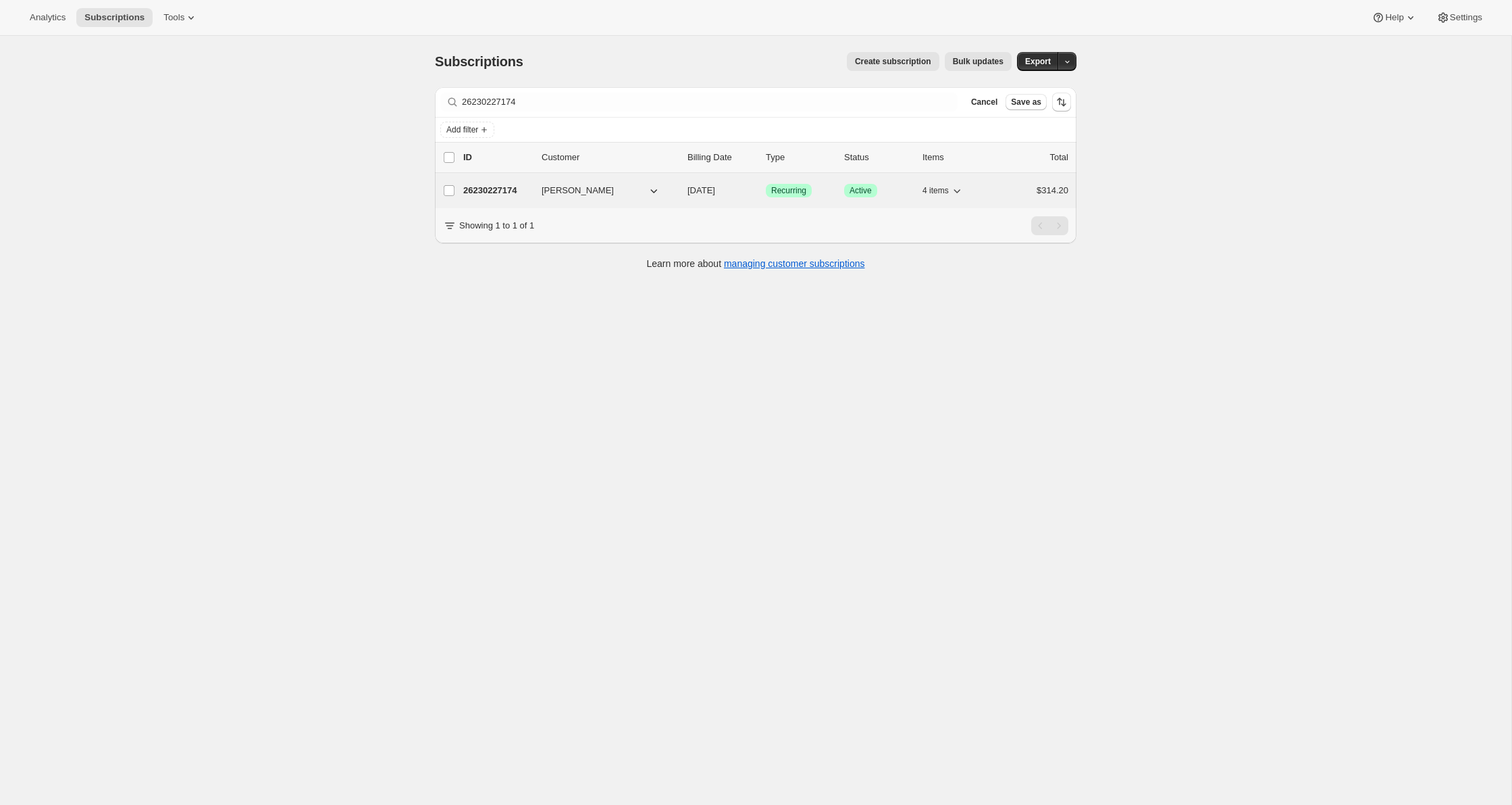
click at [505, 193] on p "26230227174" at bounding box center [497, 190] width 68 height 13
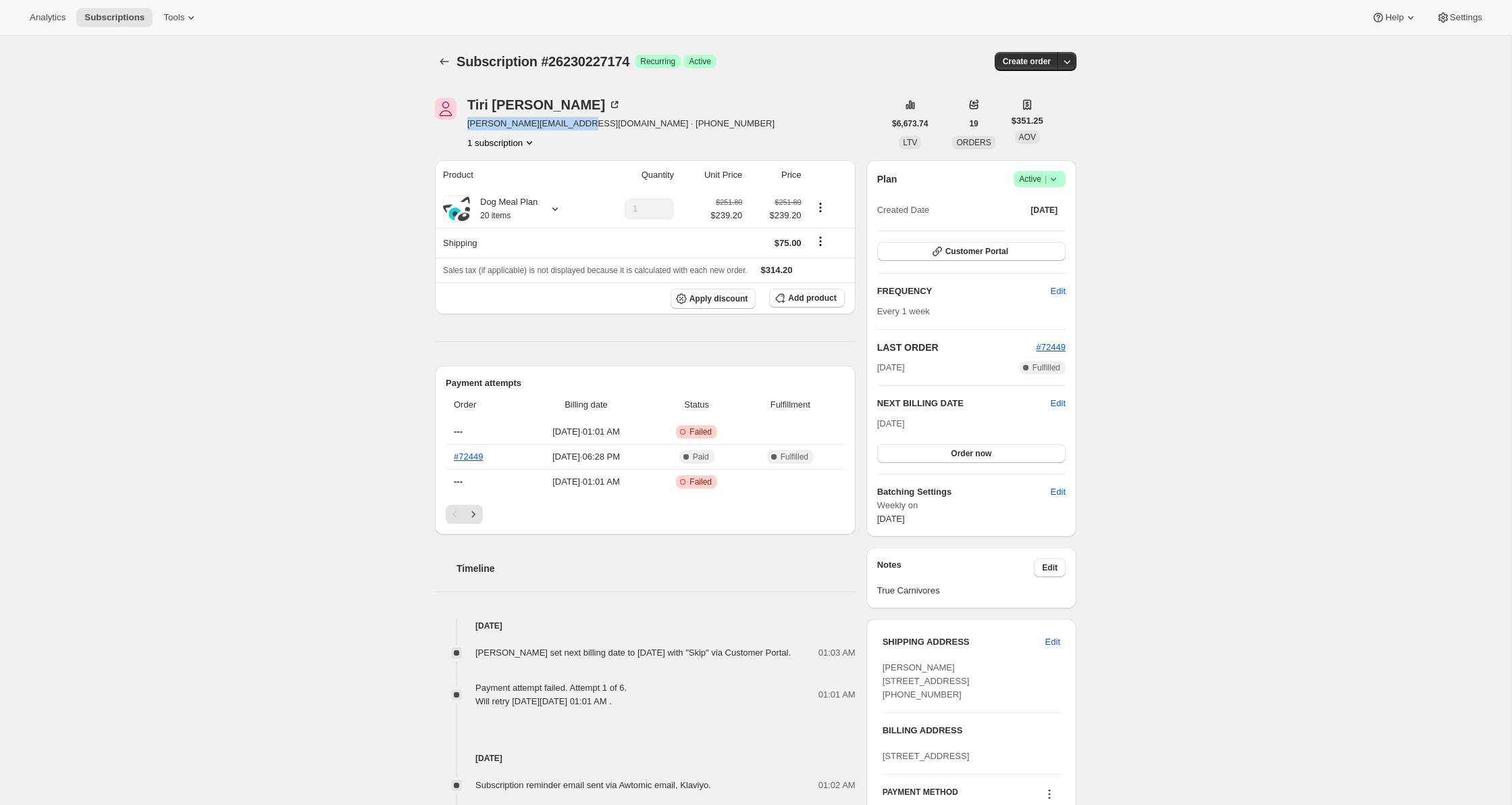
drag, startPoint x: 573, startPoint y: 126, endPoint x: 464, endPoint y: 126, distance: 109.0
click at [463, 126] on div "Tiri Robinson tirirobinson@hotmail.com · +16048185230 1 subscription" at bounding box center [659, 124] width 449 height 52
copy span "tirirobinson@hotmail.com"
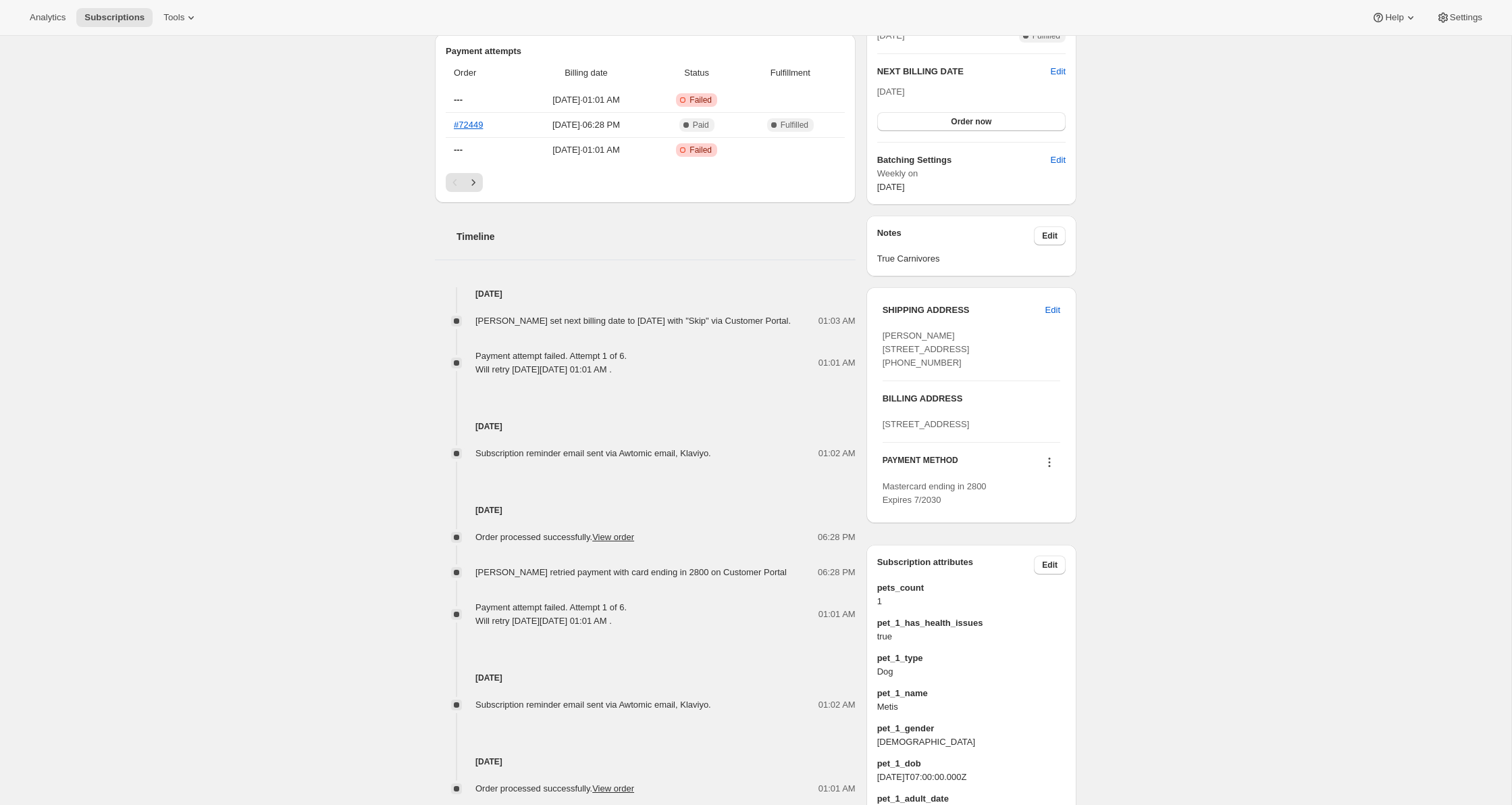
scroll to position [387, 0]
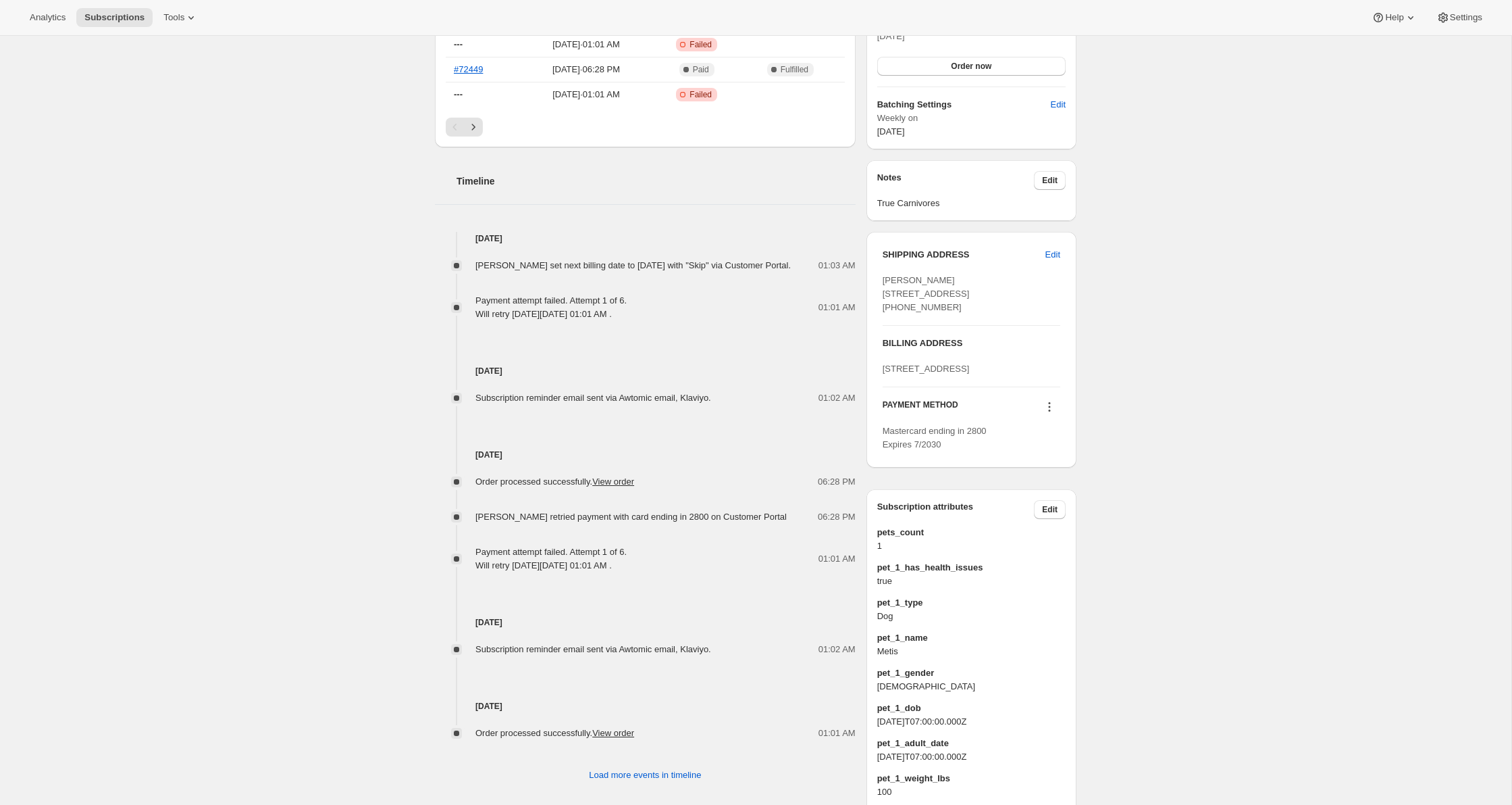
click at [1047, 414] on icon at bounding box center [1049, 407] width 13 height 13
click at [1038, 487] on span "Send link to update card" at bounding box center [1046, 486] width 94 height 10
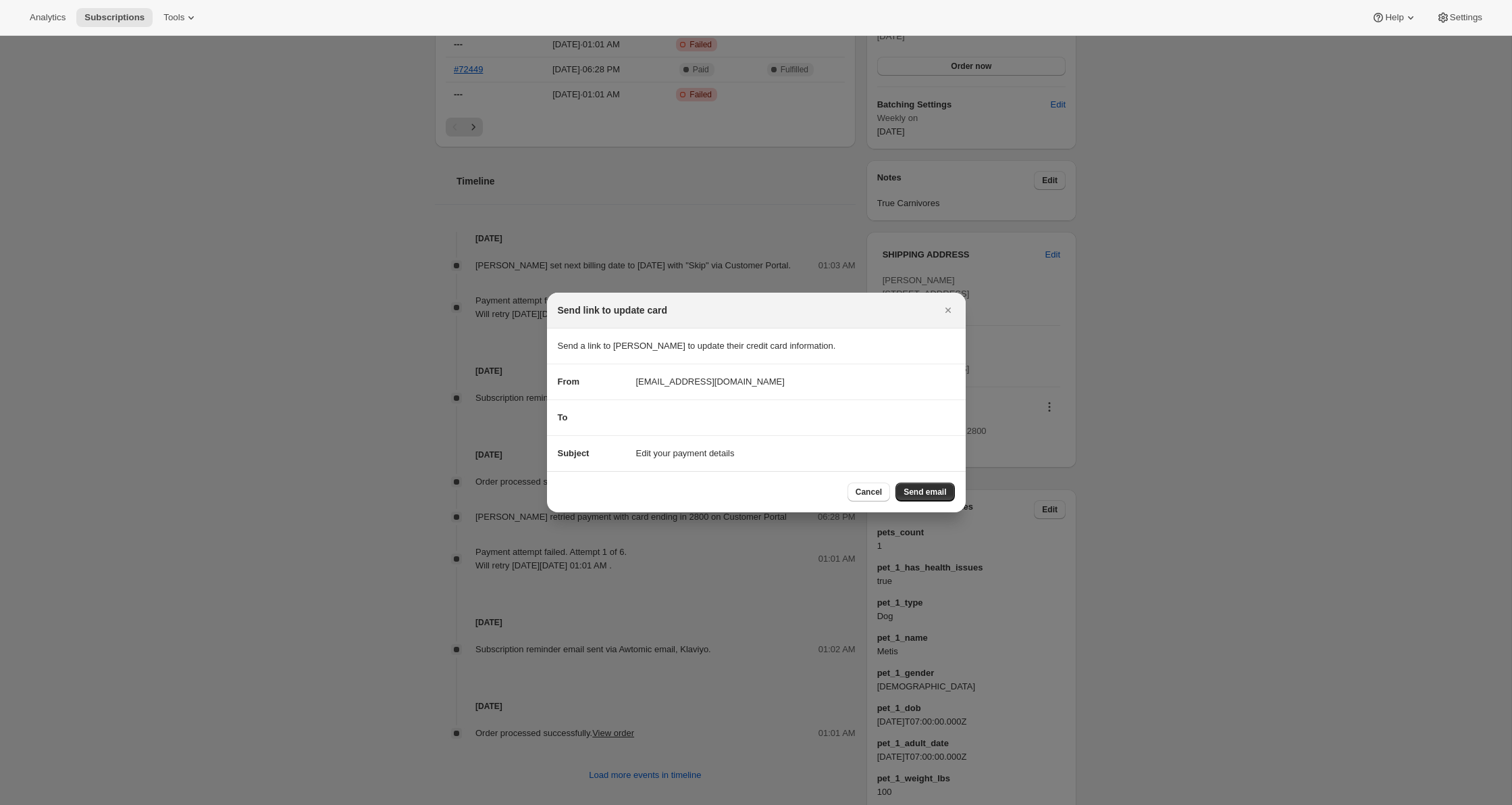
click at [928, 492] on span "Send email" at bounding box center [925, 492] width 43 height 11
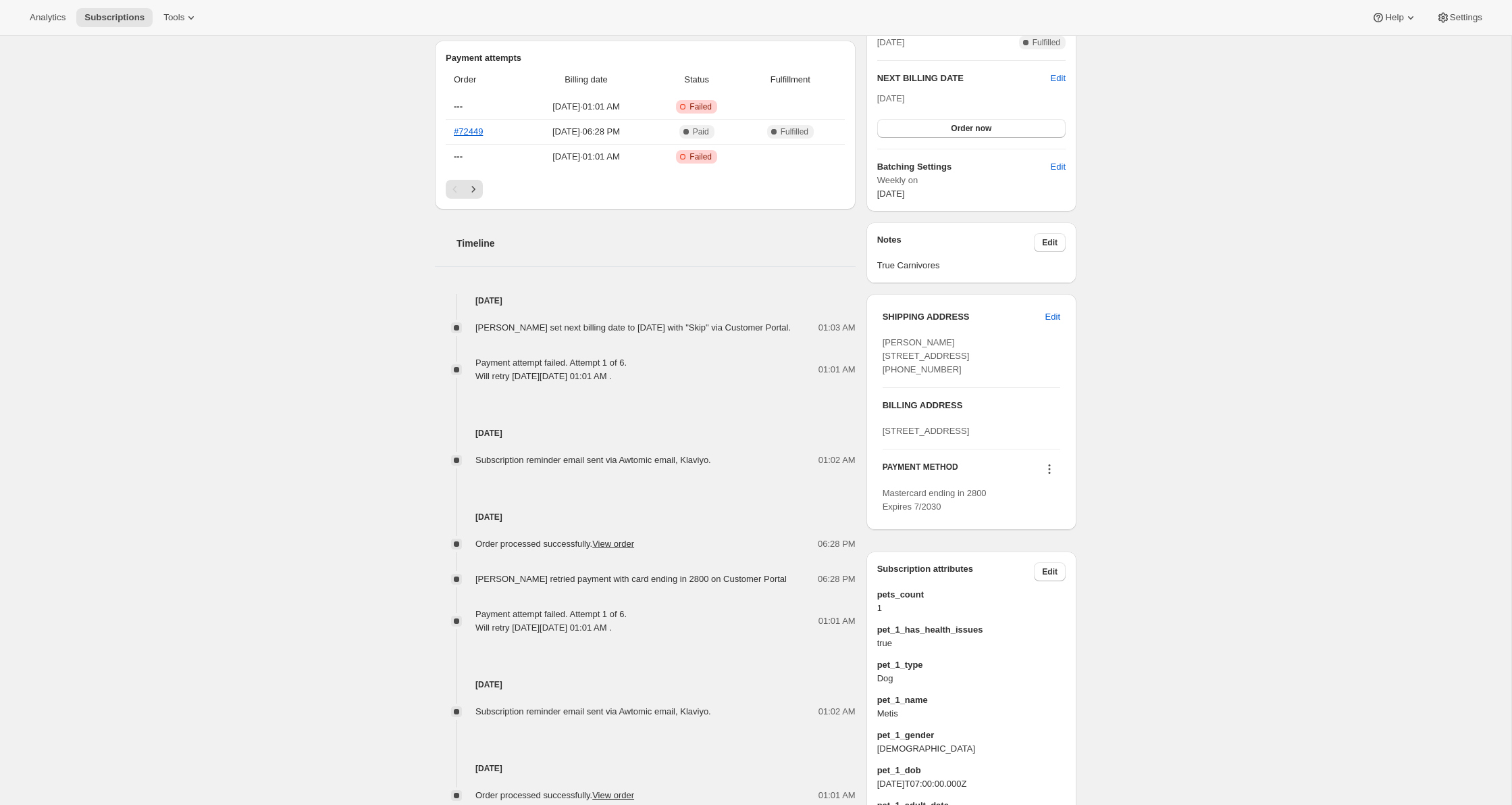
click at [320, 431] on div "Subscription #26230227174. This page is ready Subscription #26230227174 Success…" at bounding box center [756, 421] width 1511 height 1545
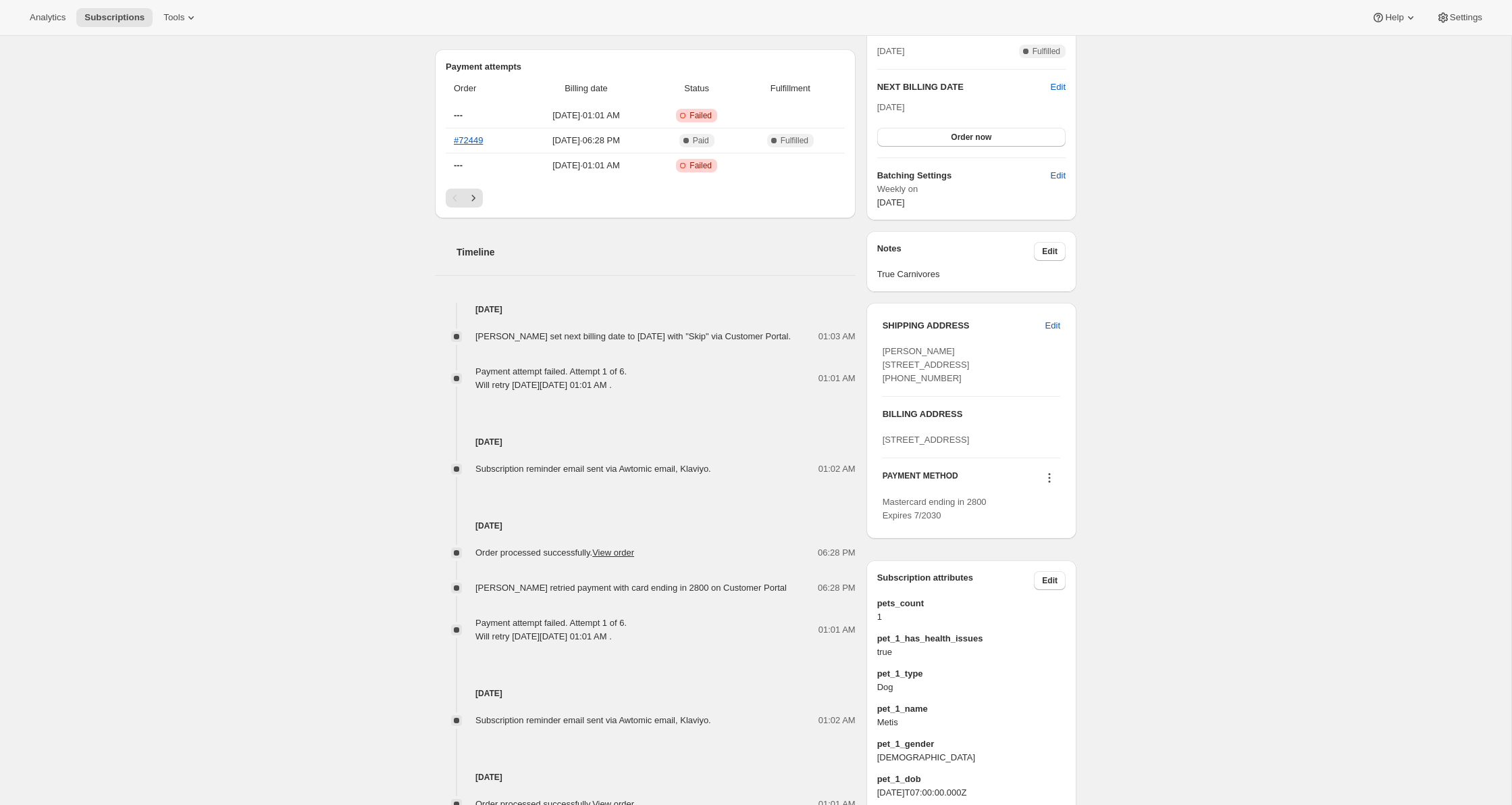
scroll to position [0, 0]
